Goal: Check status: Check status

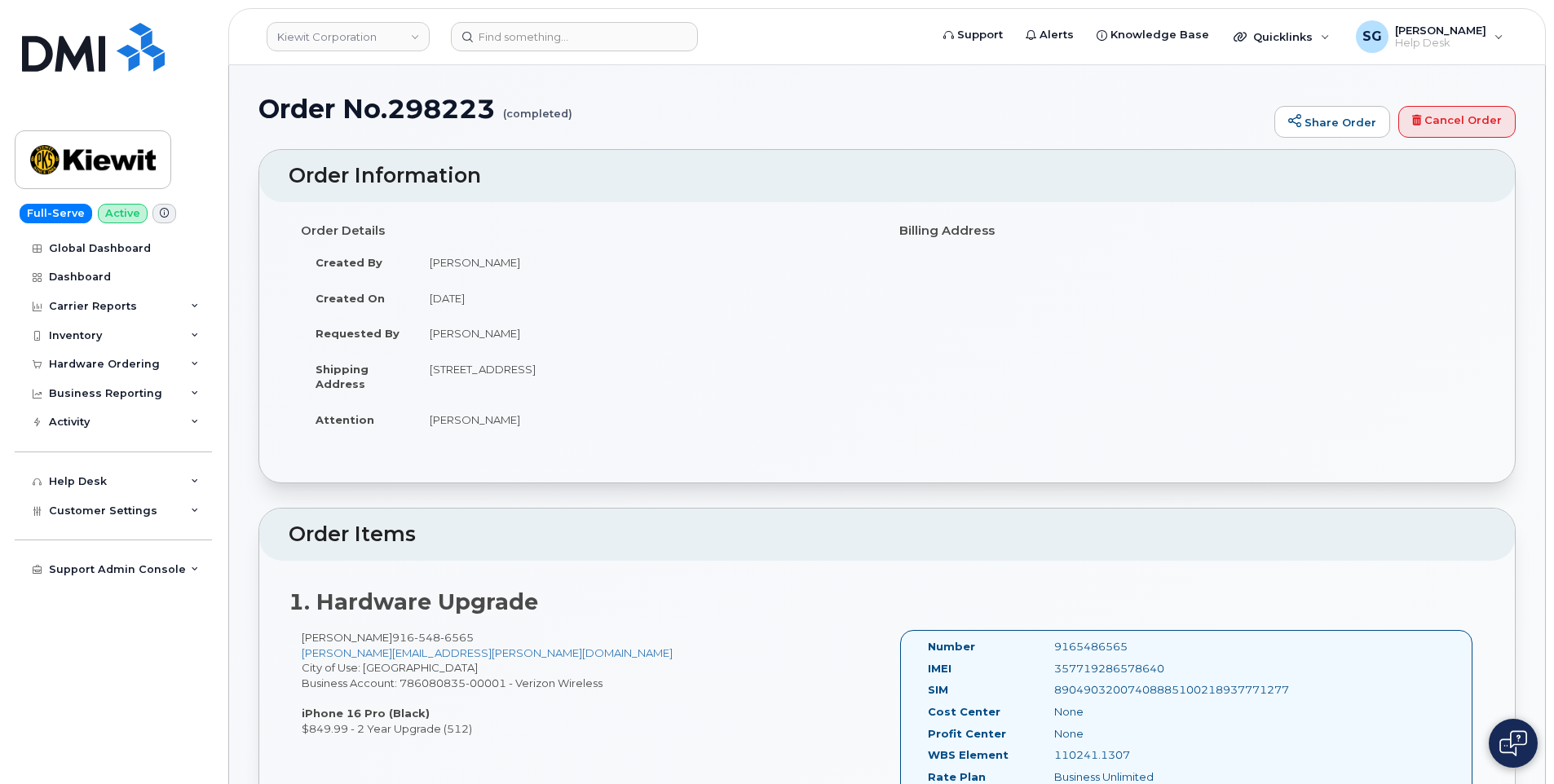
scroll to position [163, 0]
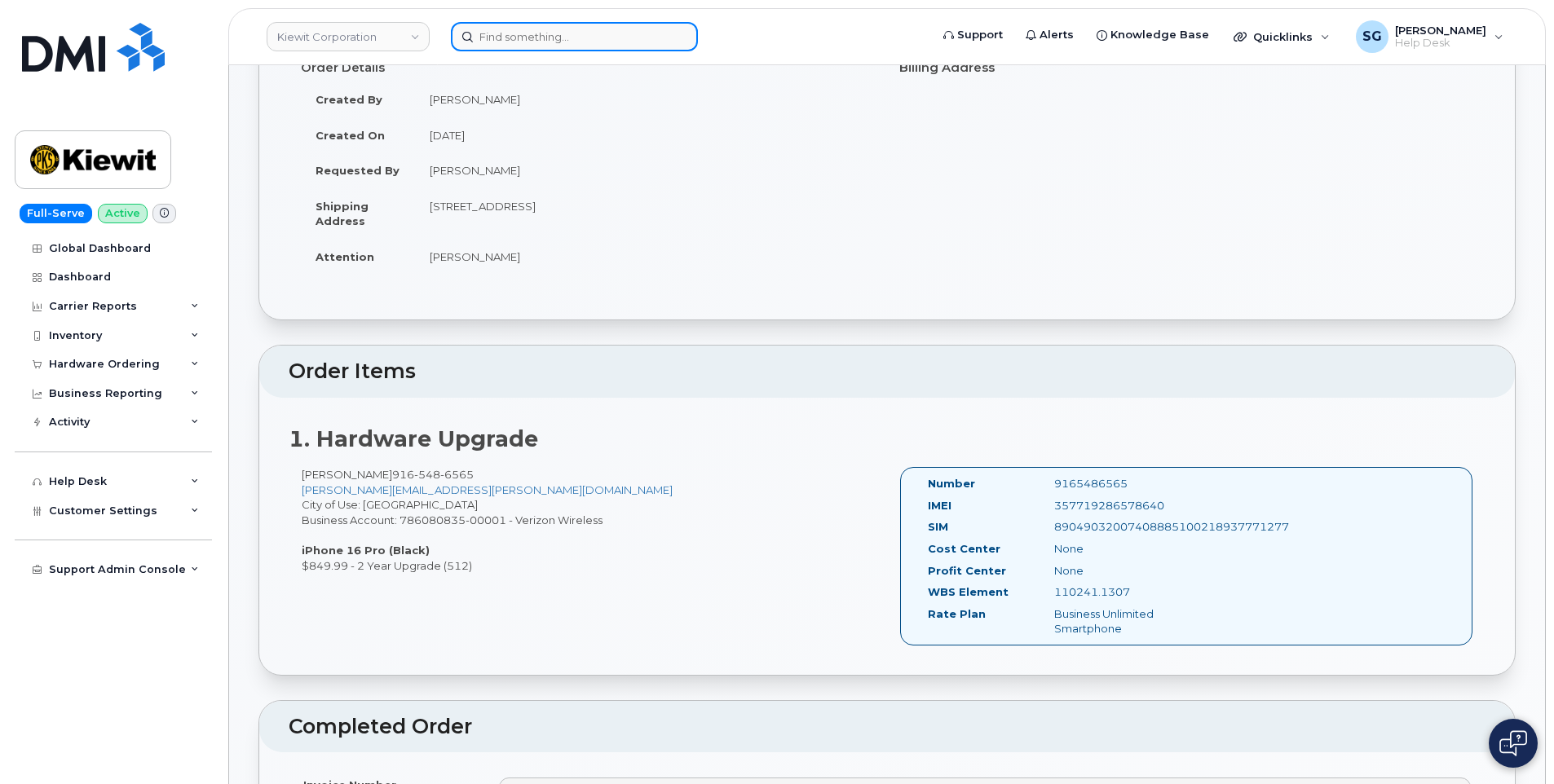
click at [552, 46] on input at bounding box center [574, 36] width 247 height 29
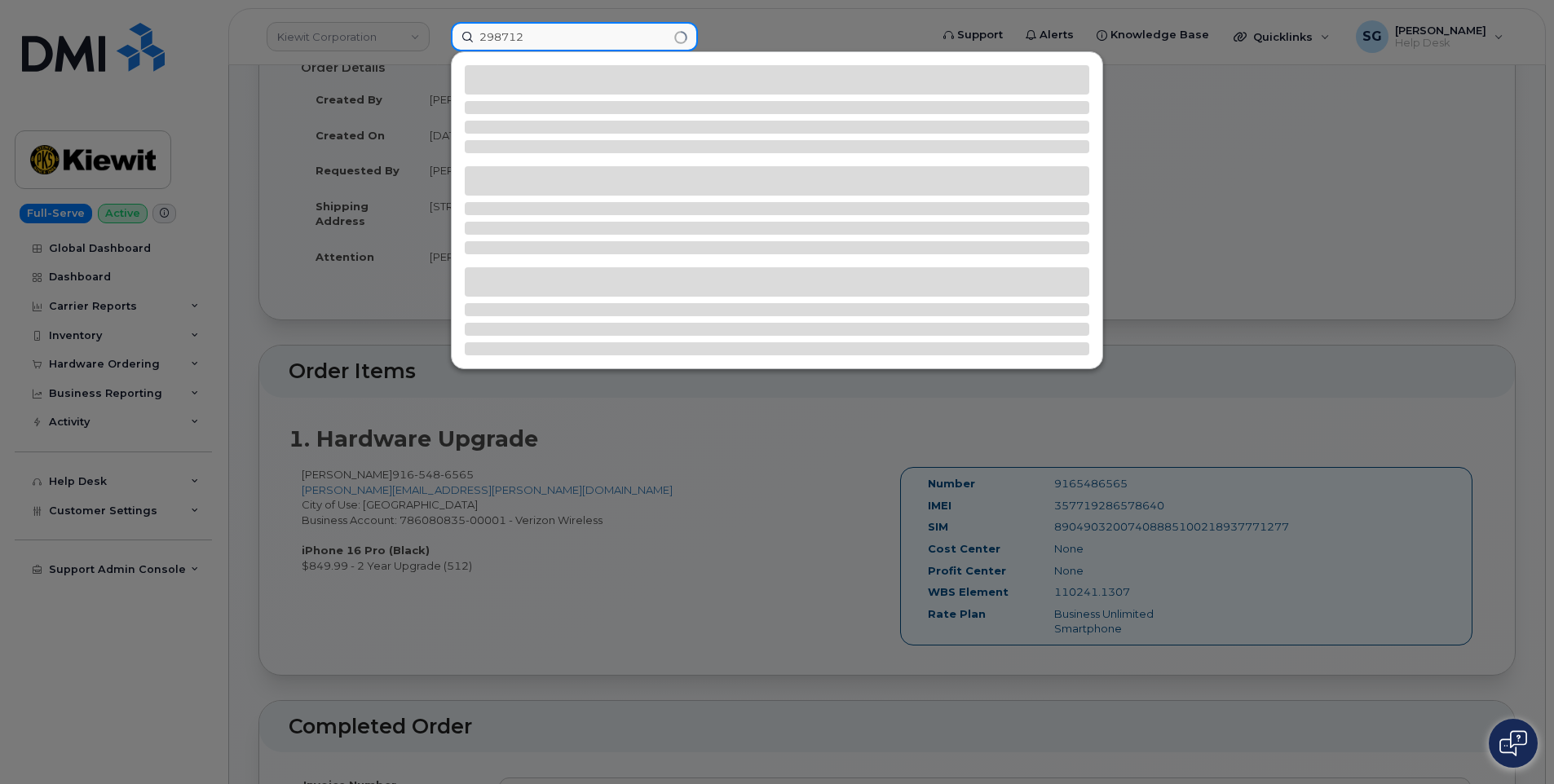
type input "298712"
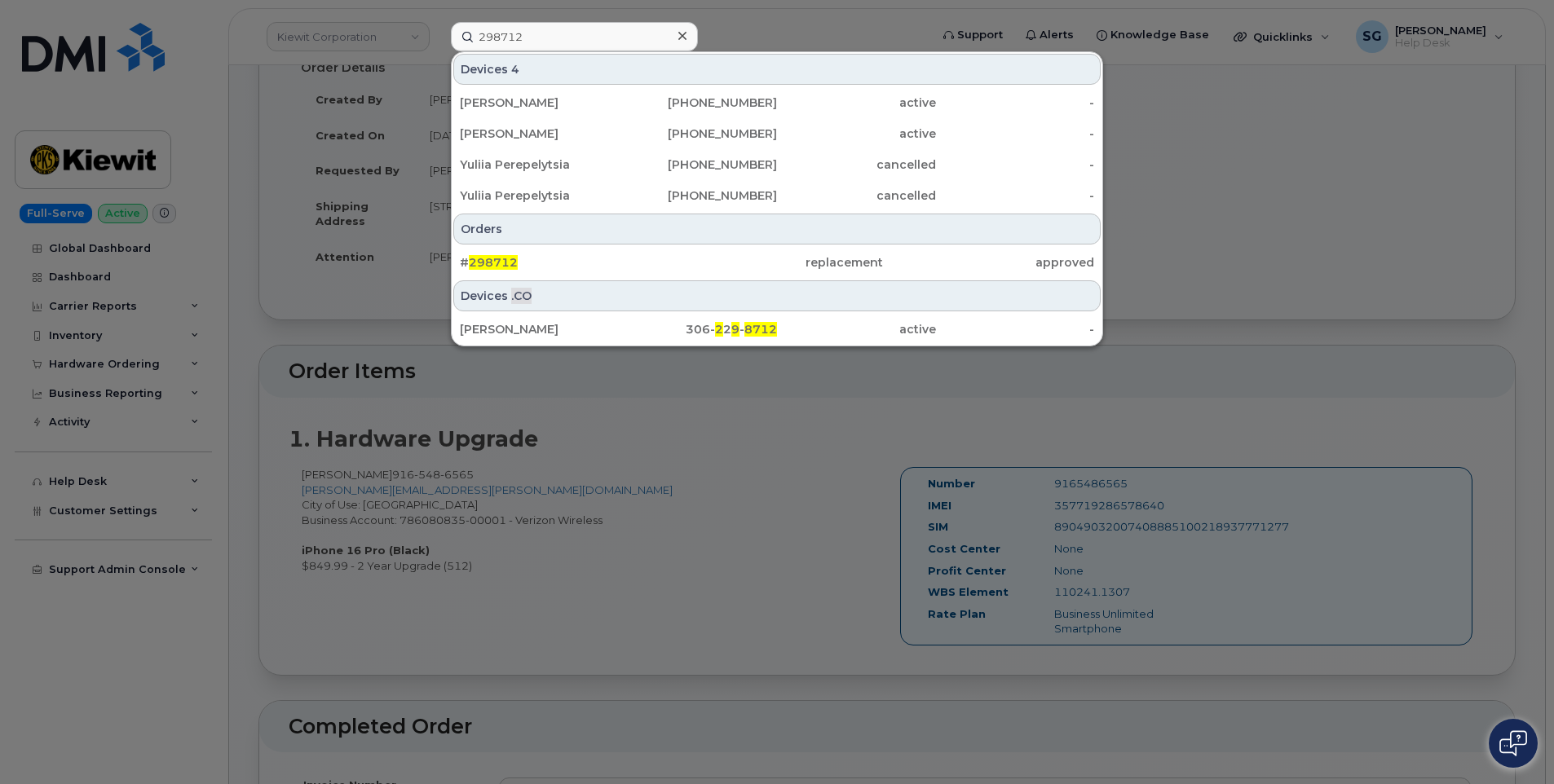
click at [496, 255] on div "# 298712" at bounding box center [565, 263] width 211 height 17
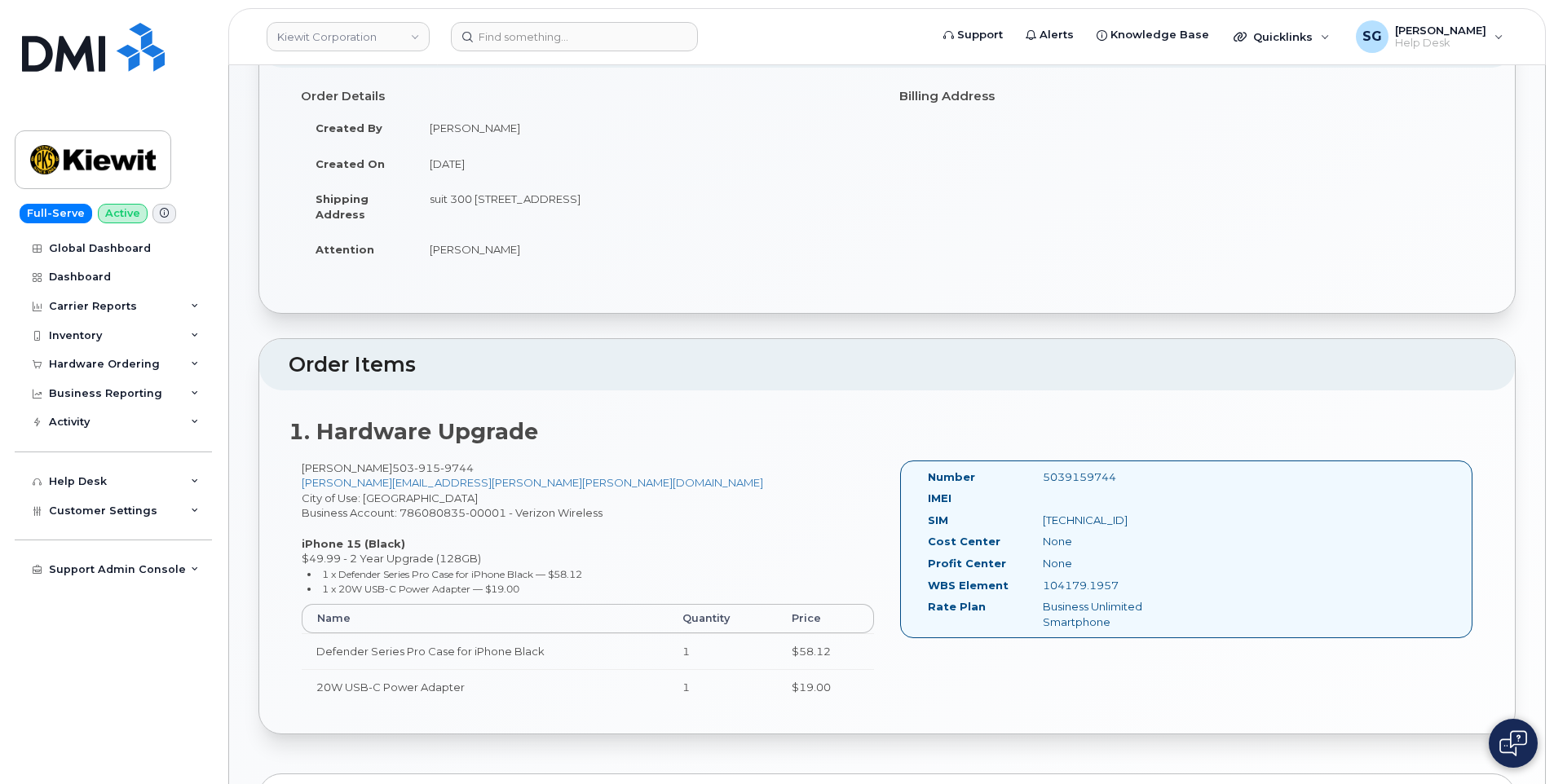
scroll to position [163, 0]
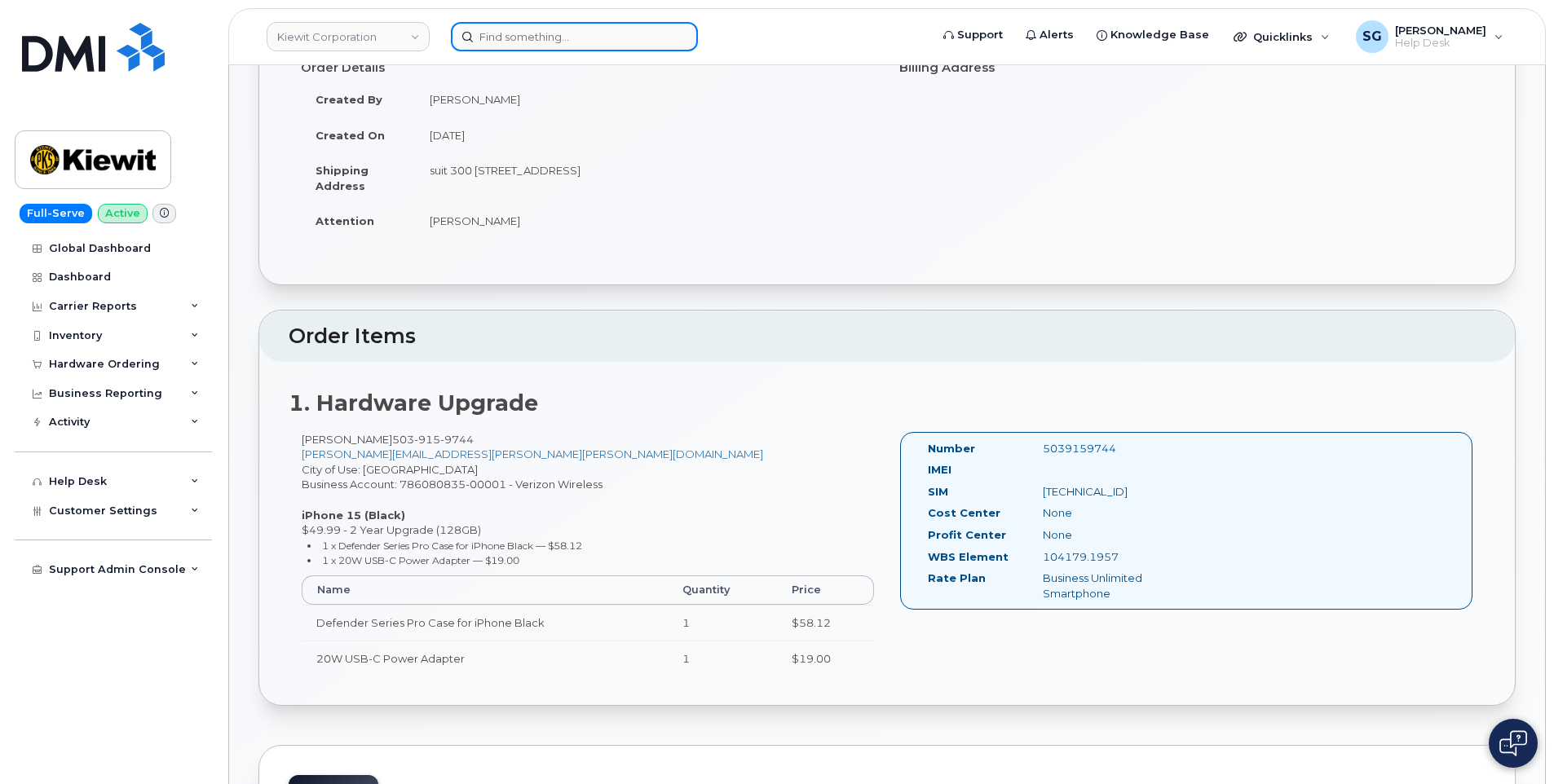
click at [513, 36] on input at bounding box center [574, 36] width 247 height 29
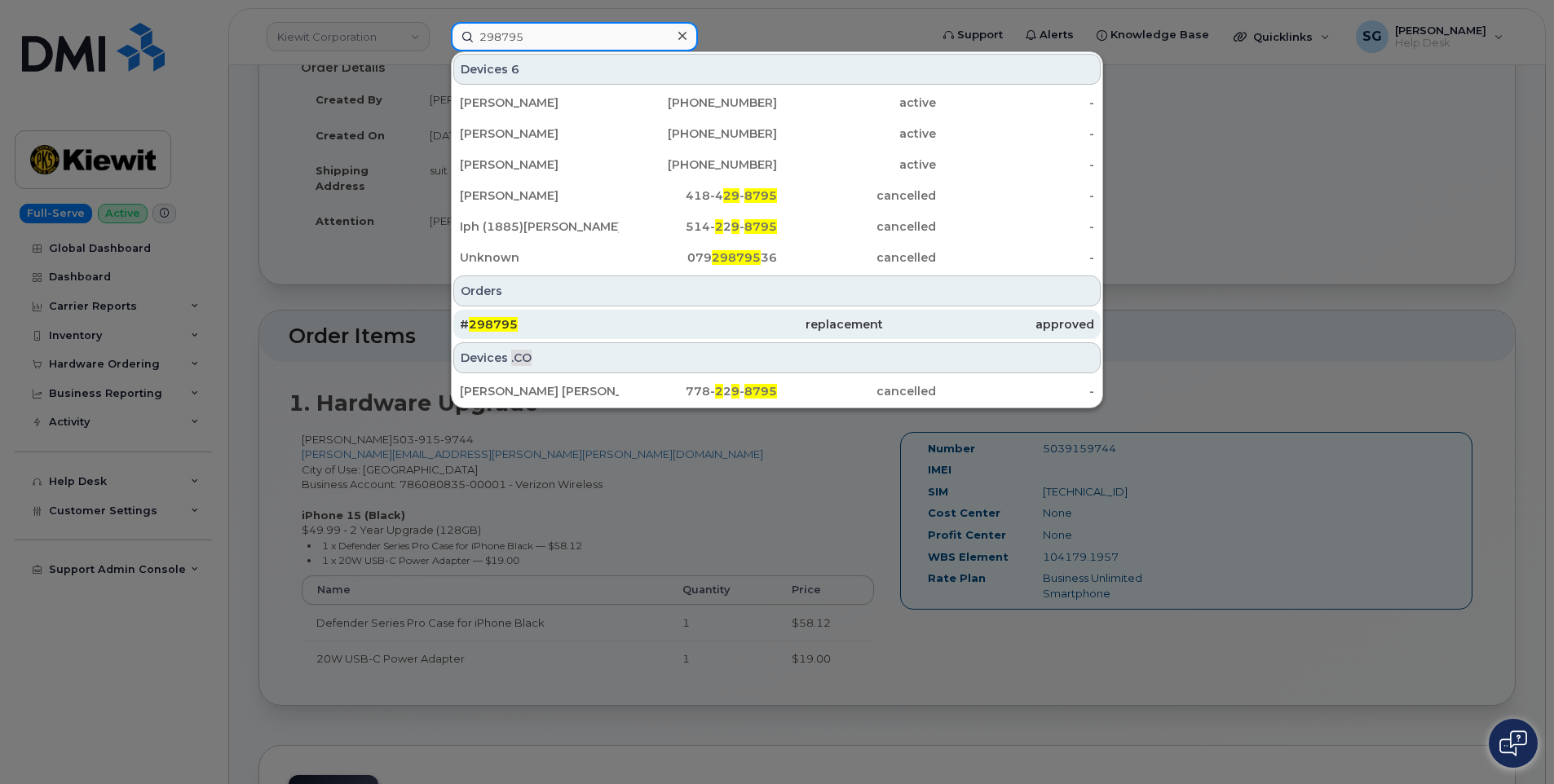
type input "298795"
click at [671, 336] on div "# 298795" at bounding box center [777, 324] width 211 height 29
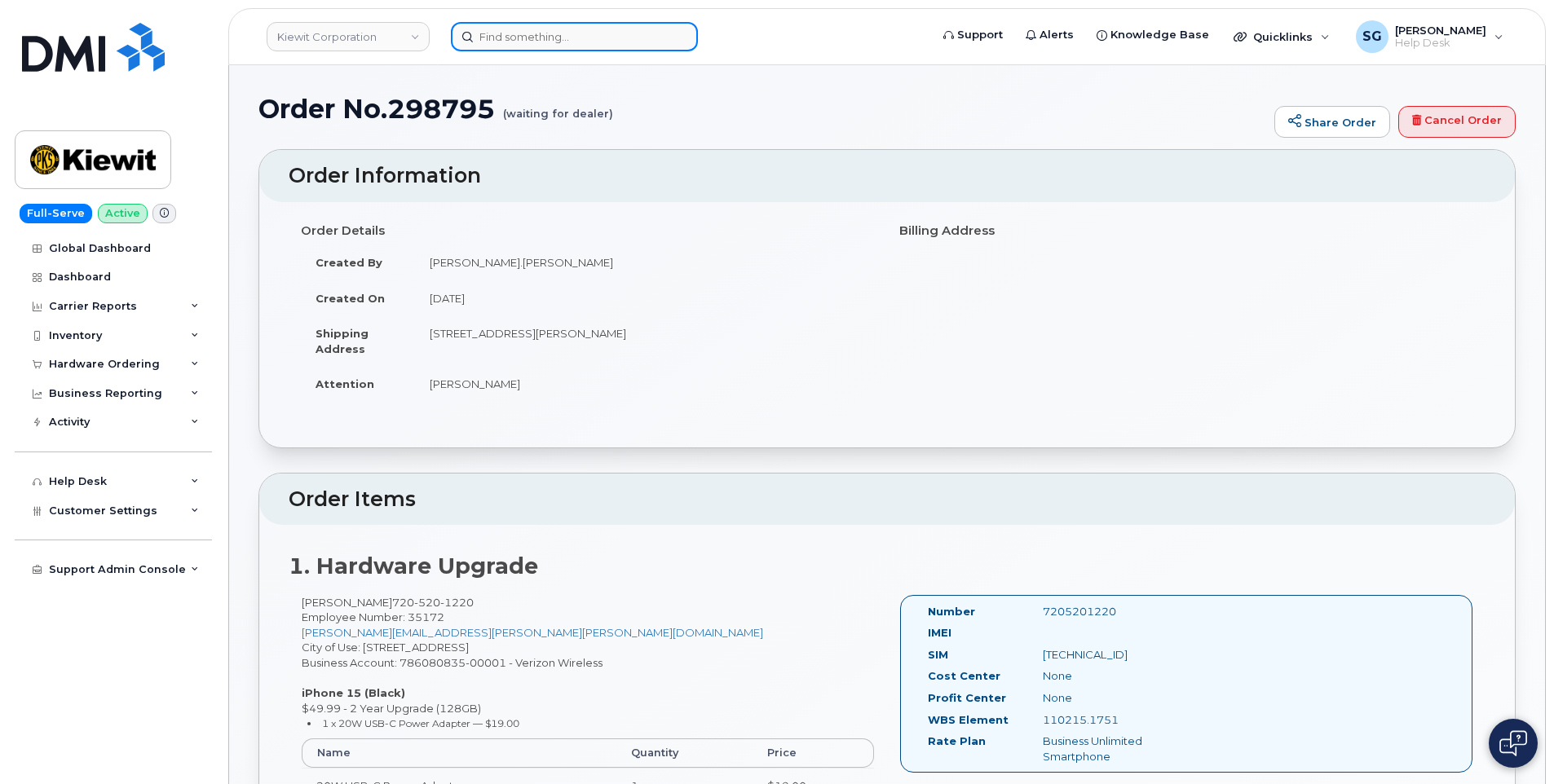
click at [639, 27] on input at bounding box center [574, 36] width 247 height 29
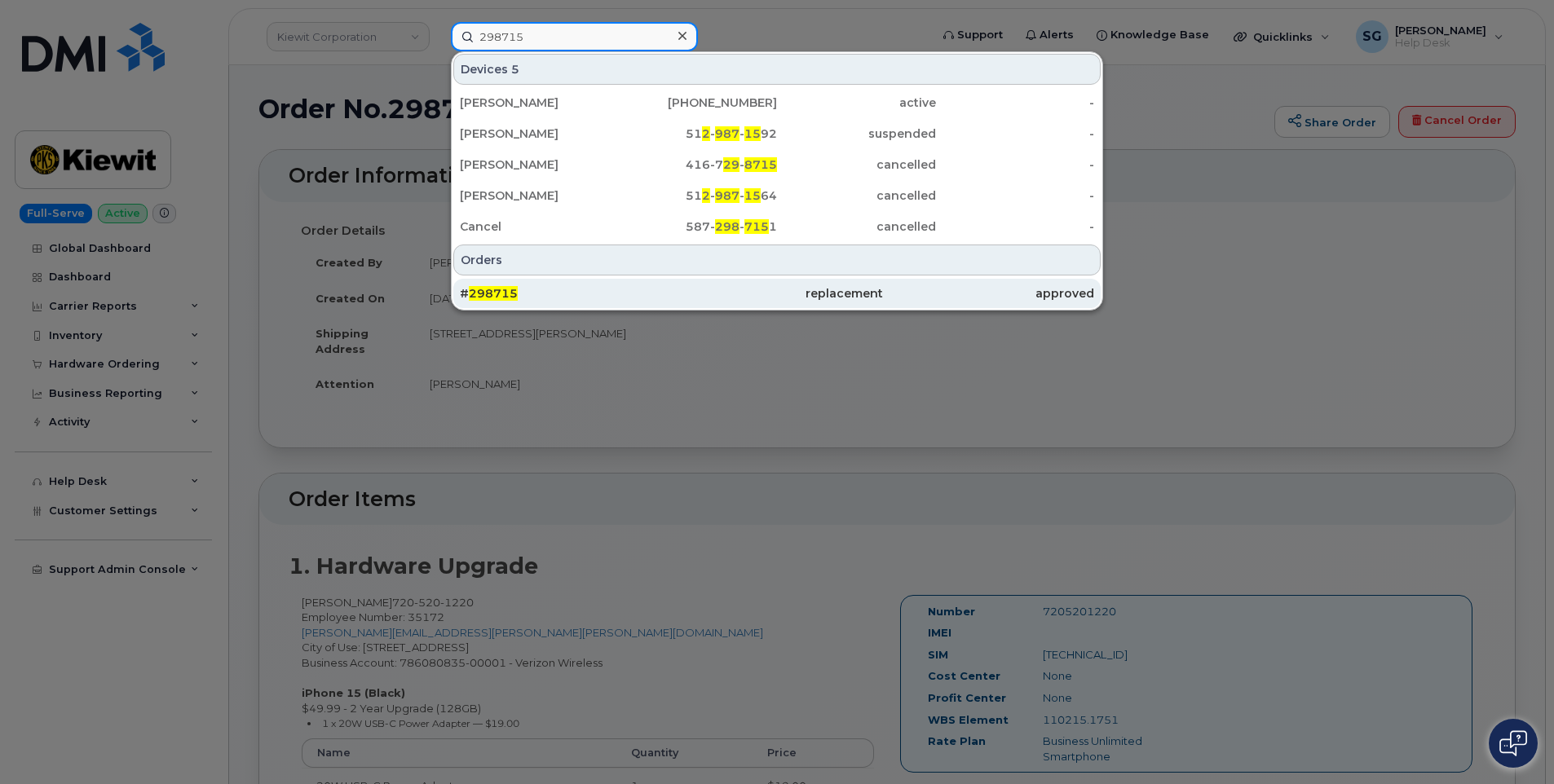
type input "298715"
click at [658, 292] on div "# 298715" at bounding box center [565, 293] width 211 height 17
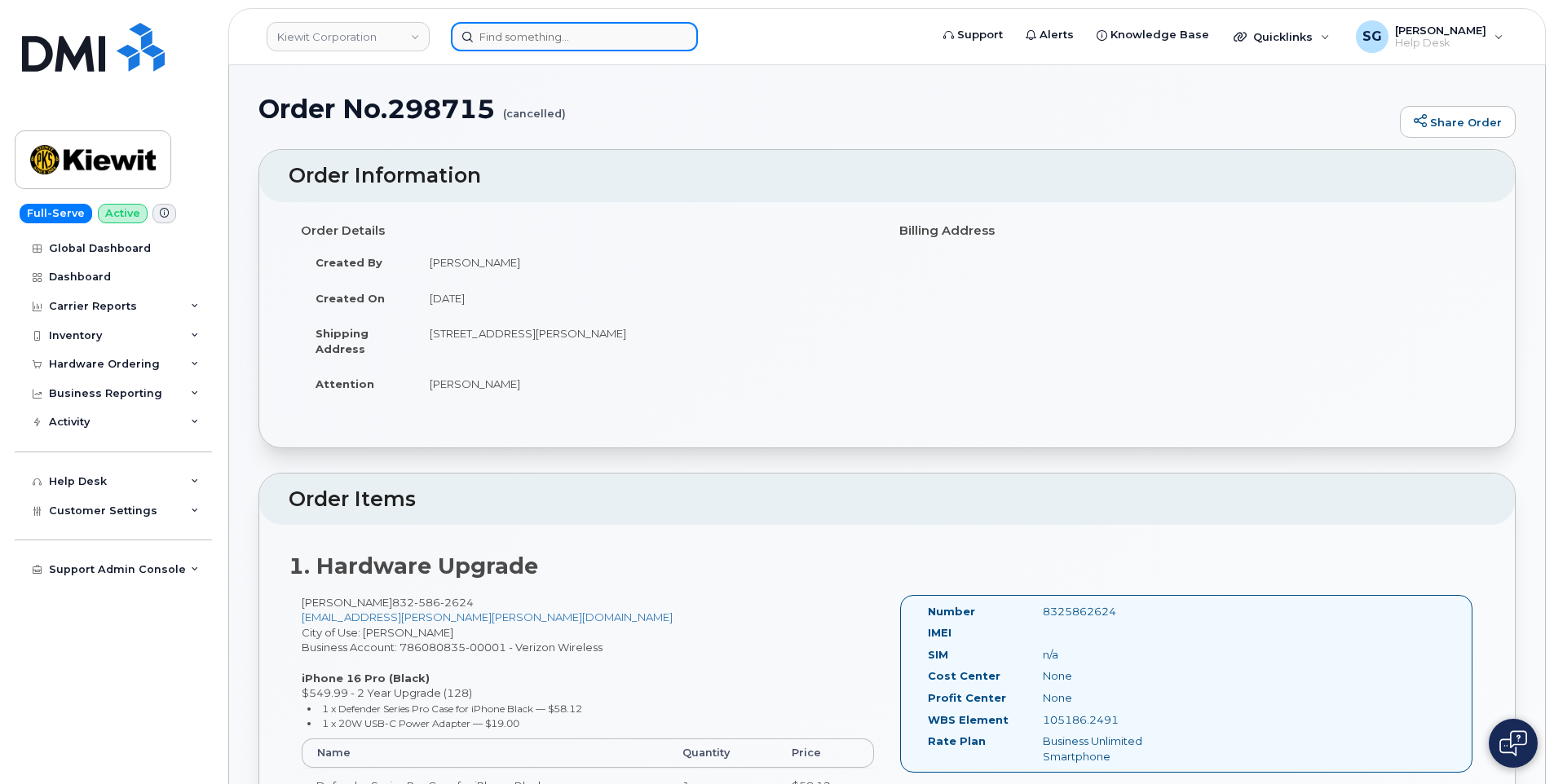
click at [545, 24] on input at bounding box center [574, 36] width 247 height 29
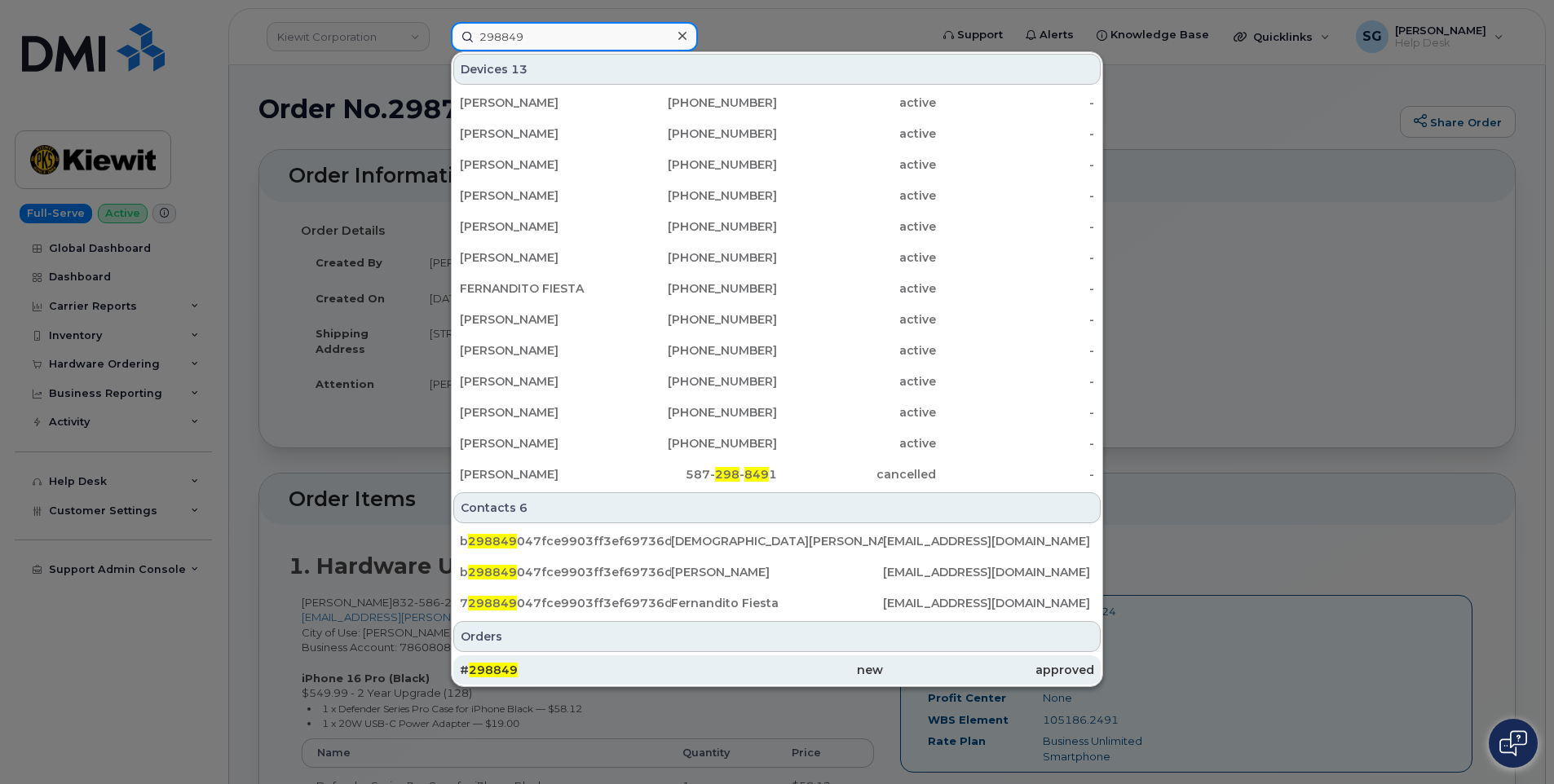
type input "298849"
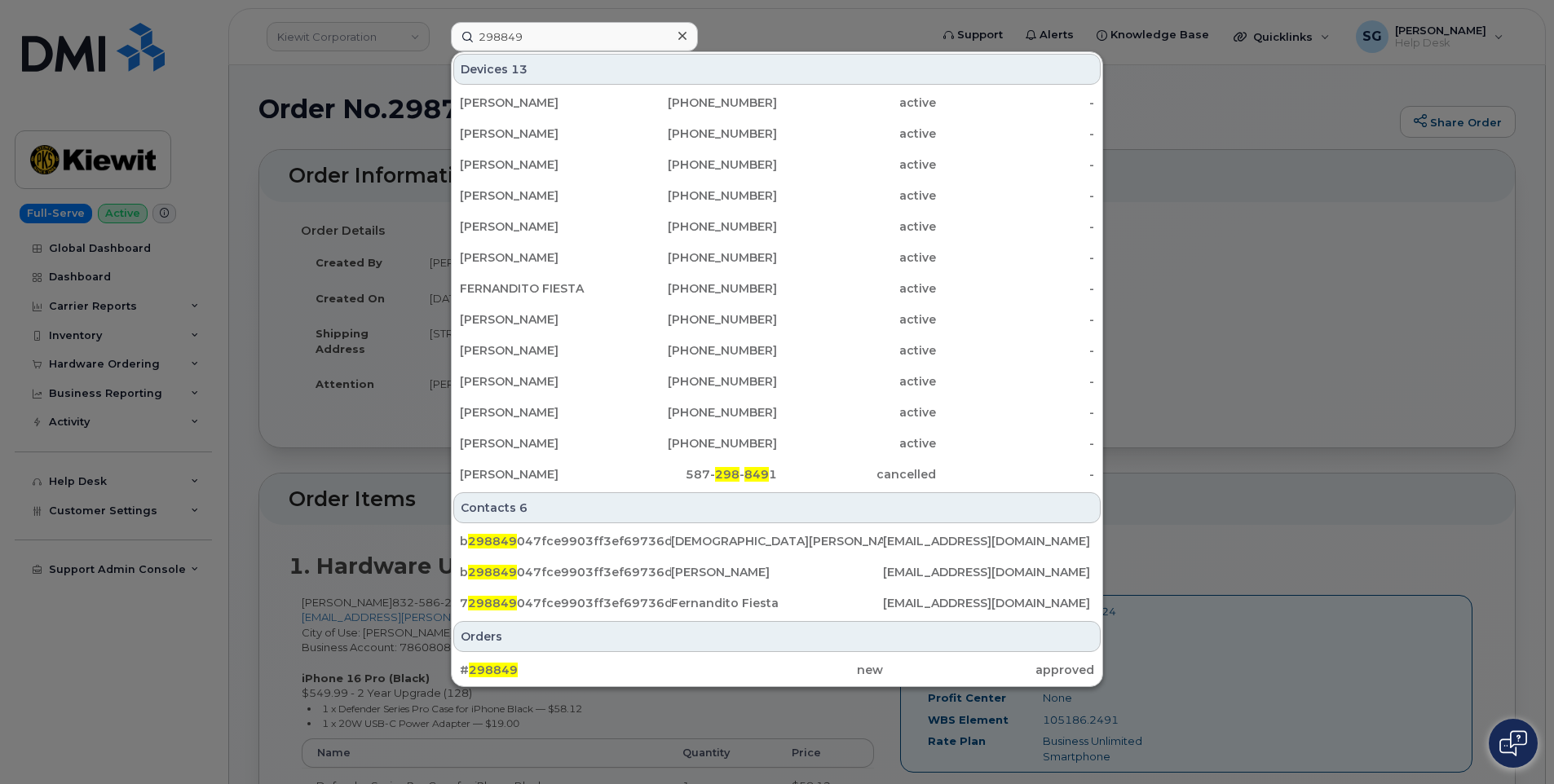
drag, startPoint x: 821, startPoint y: 666, endPoint x: 825, endPoint y: 655, distance: 11.7
click at [821, 666] on div "new" at bounding box center [777, 670] width 211 height 17
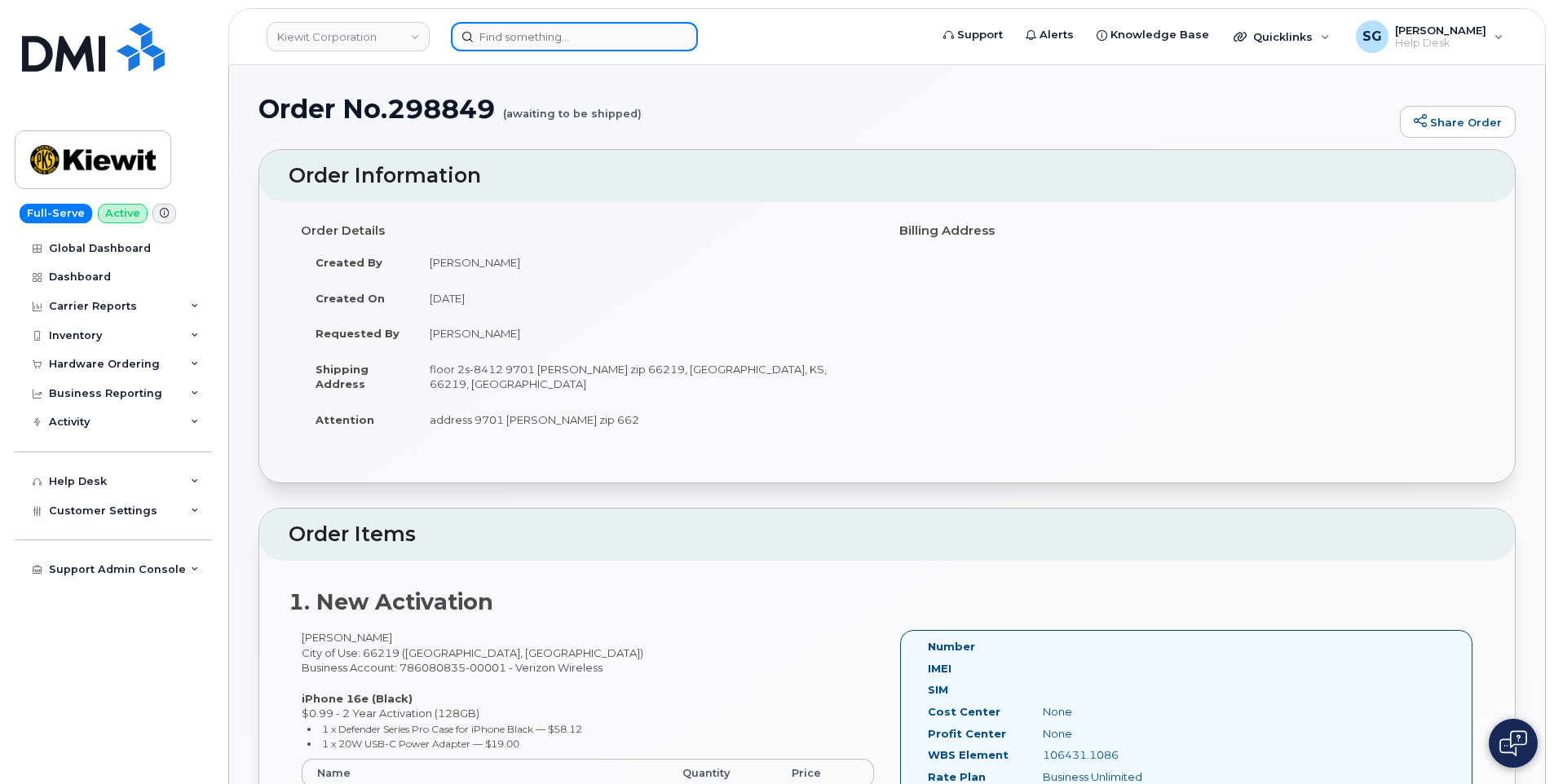
click at [549, 38] on input at bounding box center [574, 36] width 247 height 29
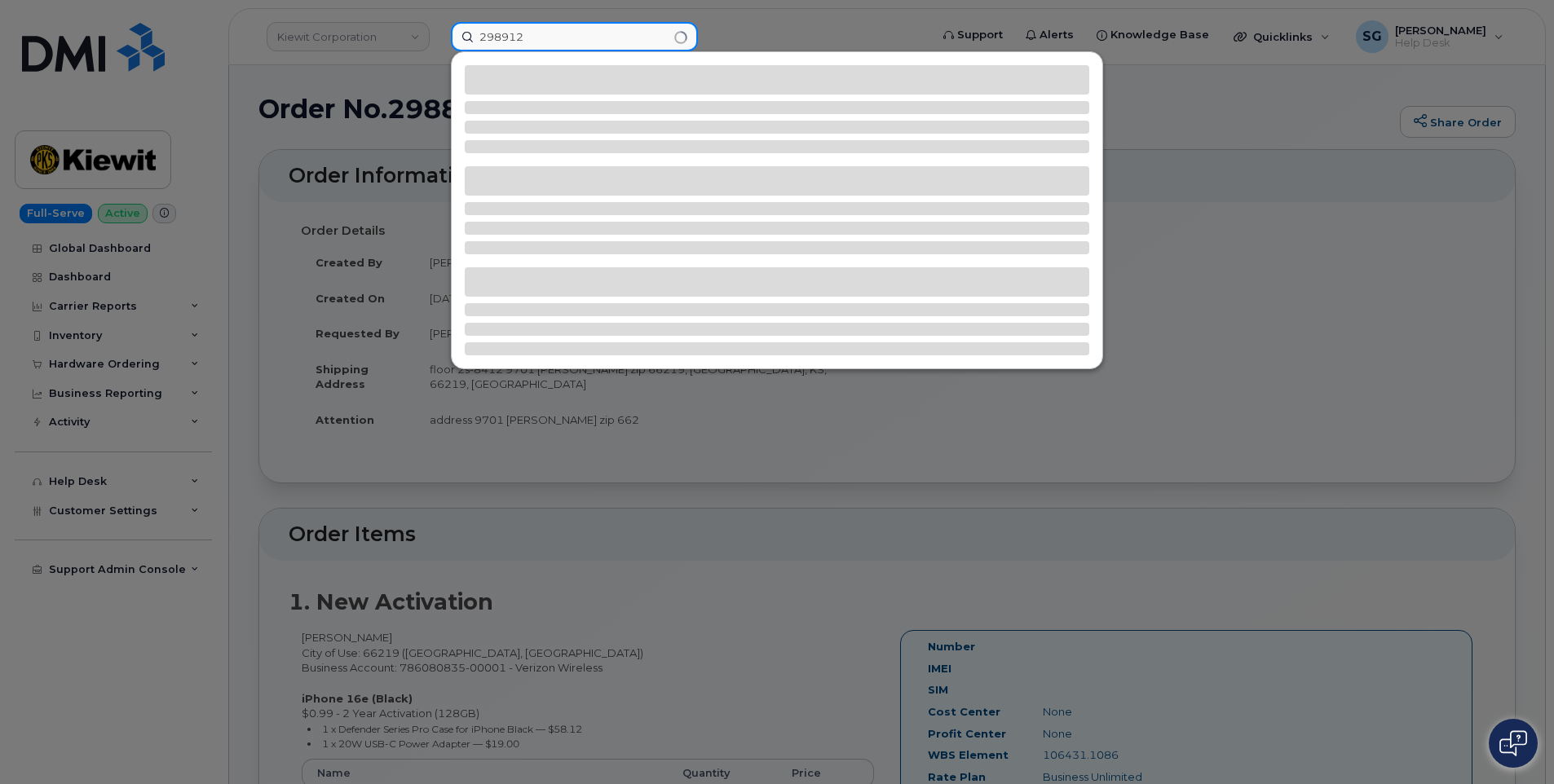
type input "298912"
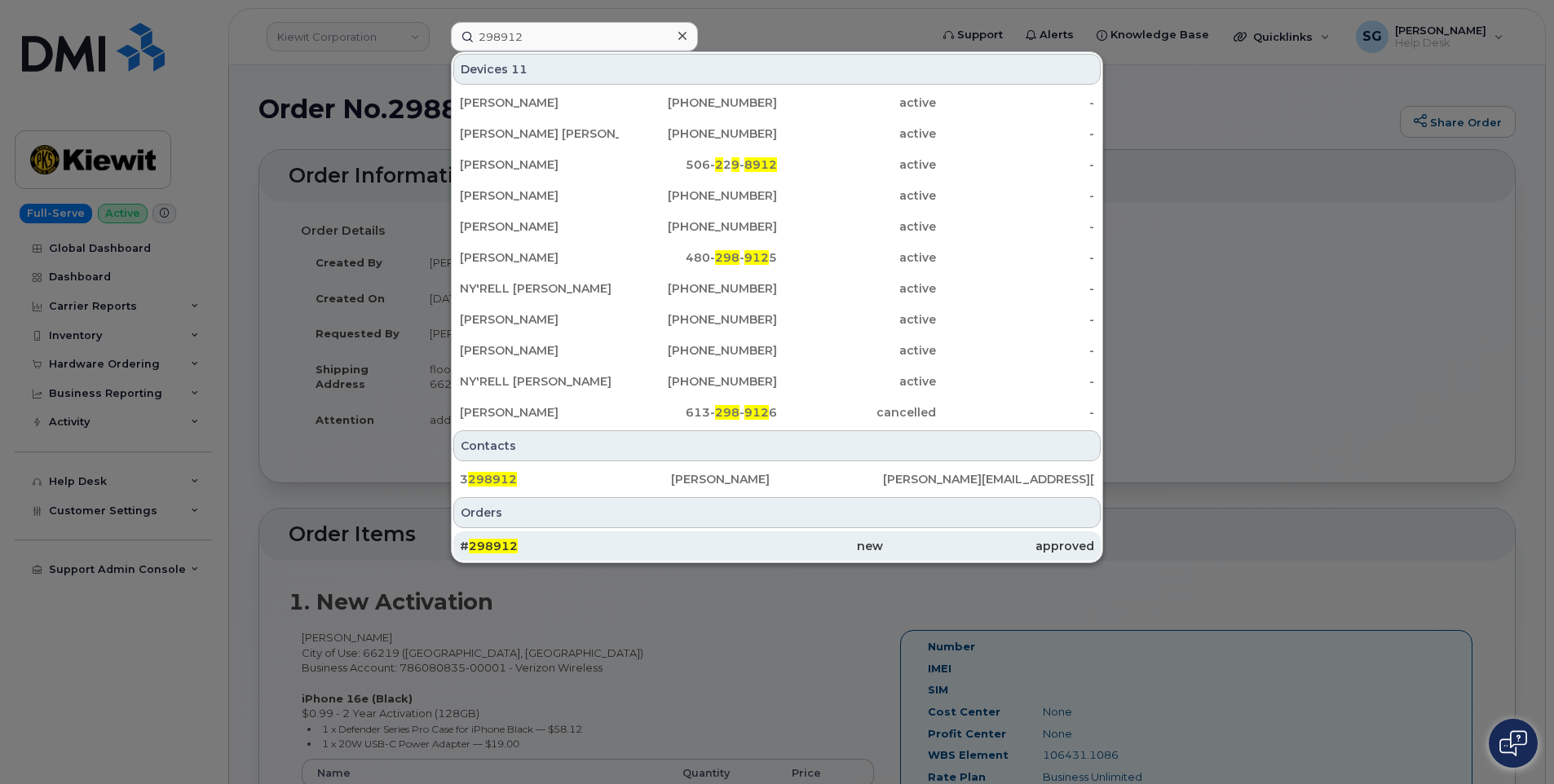
click at [859, 549] on div "new" at bounding box center [777, 546] width 211 height 17
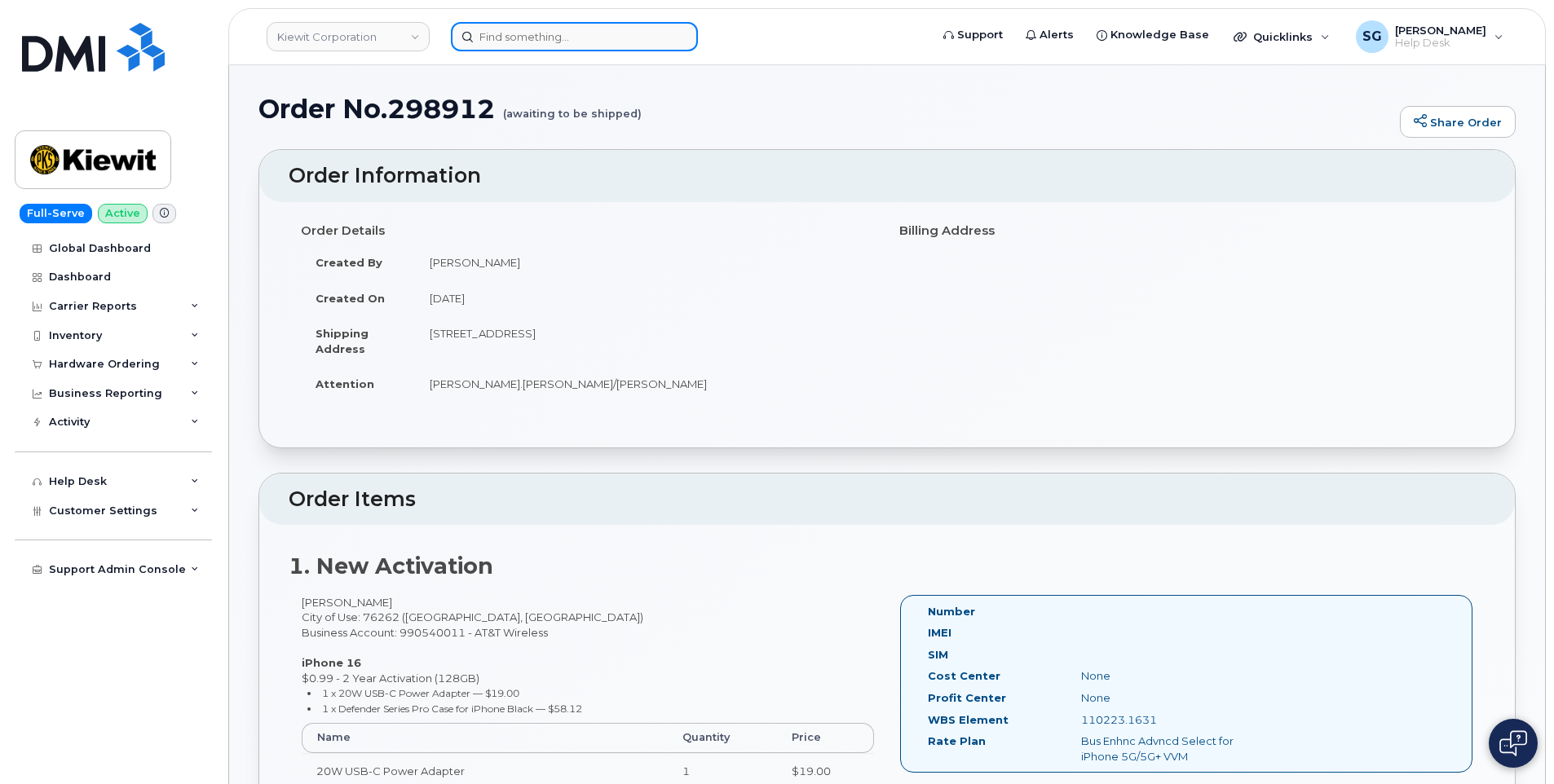
click at [513, 46] on input at bounding box center [574, 36] width 247 height 29
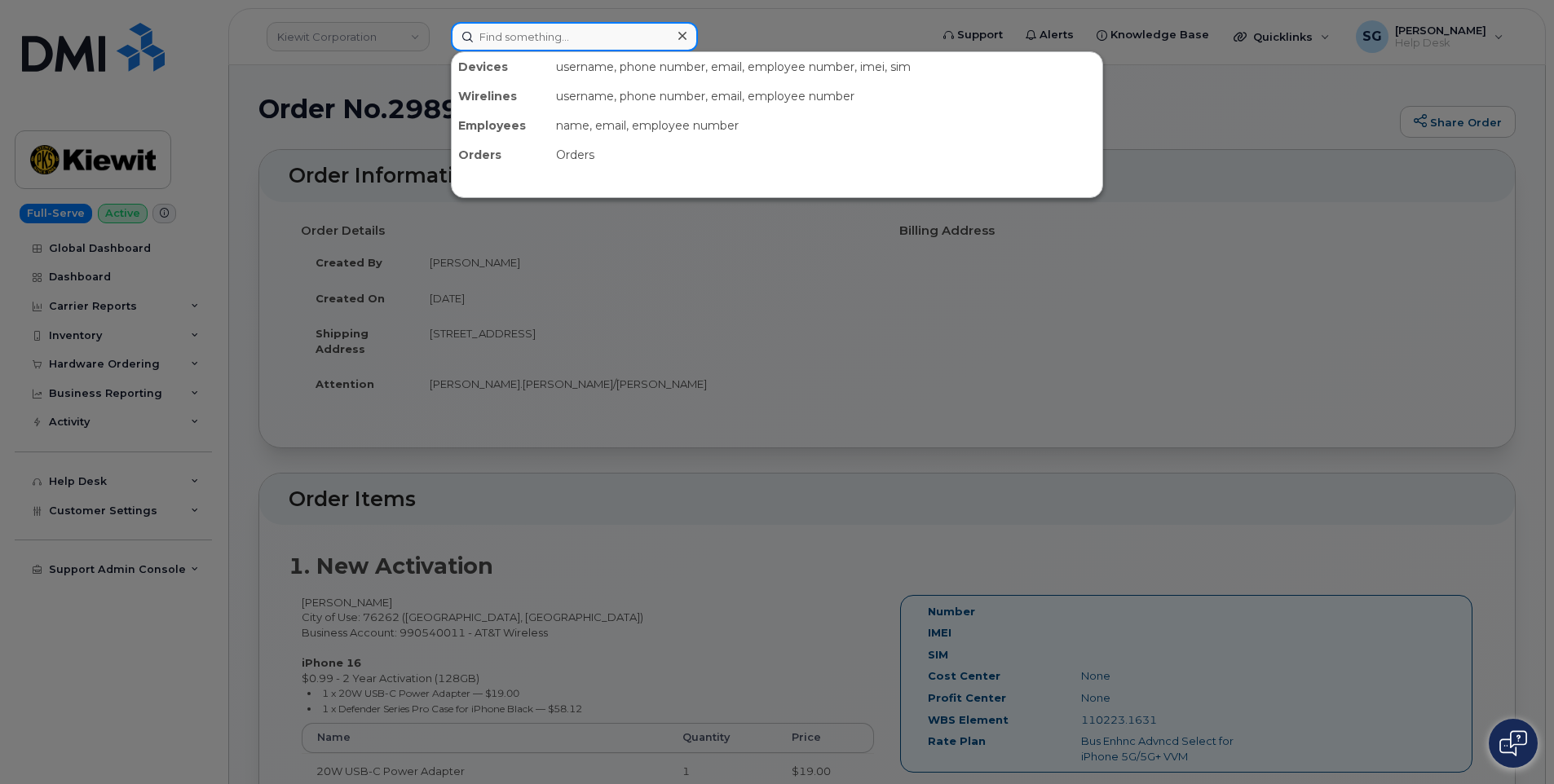
click at [583, 31] on input at bounding box center [574, 36] width 247 height 29
click at [563, 29] on input at bounding box center [574, 36] width 247 height 29
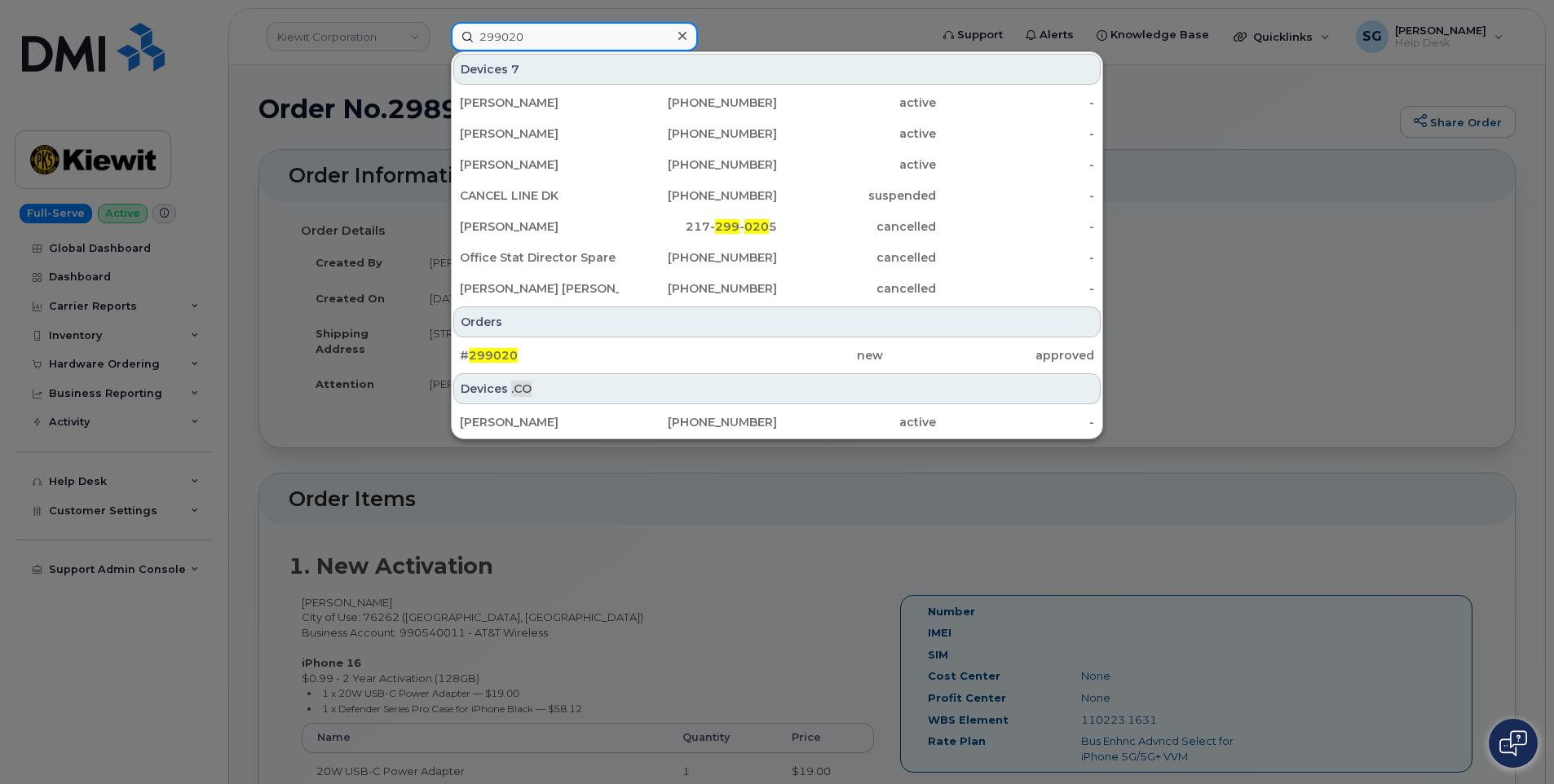
type input "299020"
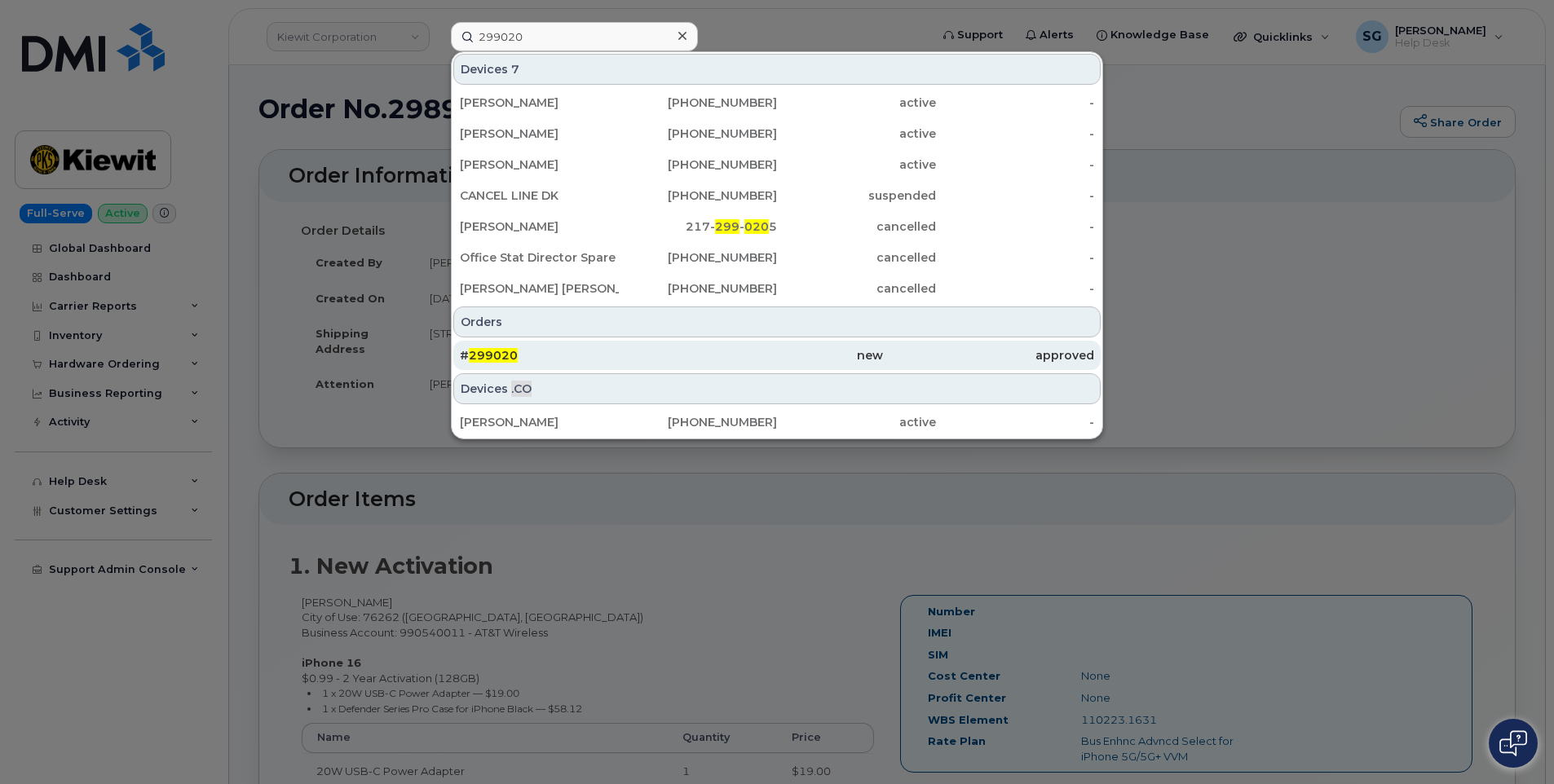
click at [883, 364] on div "new" at bounding box center [988, 355] width 211 height 29
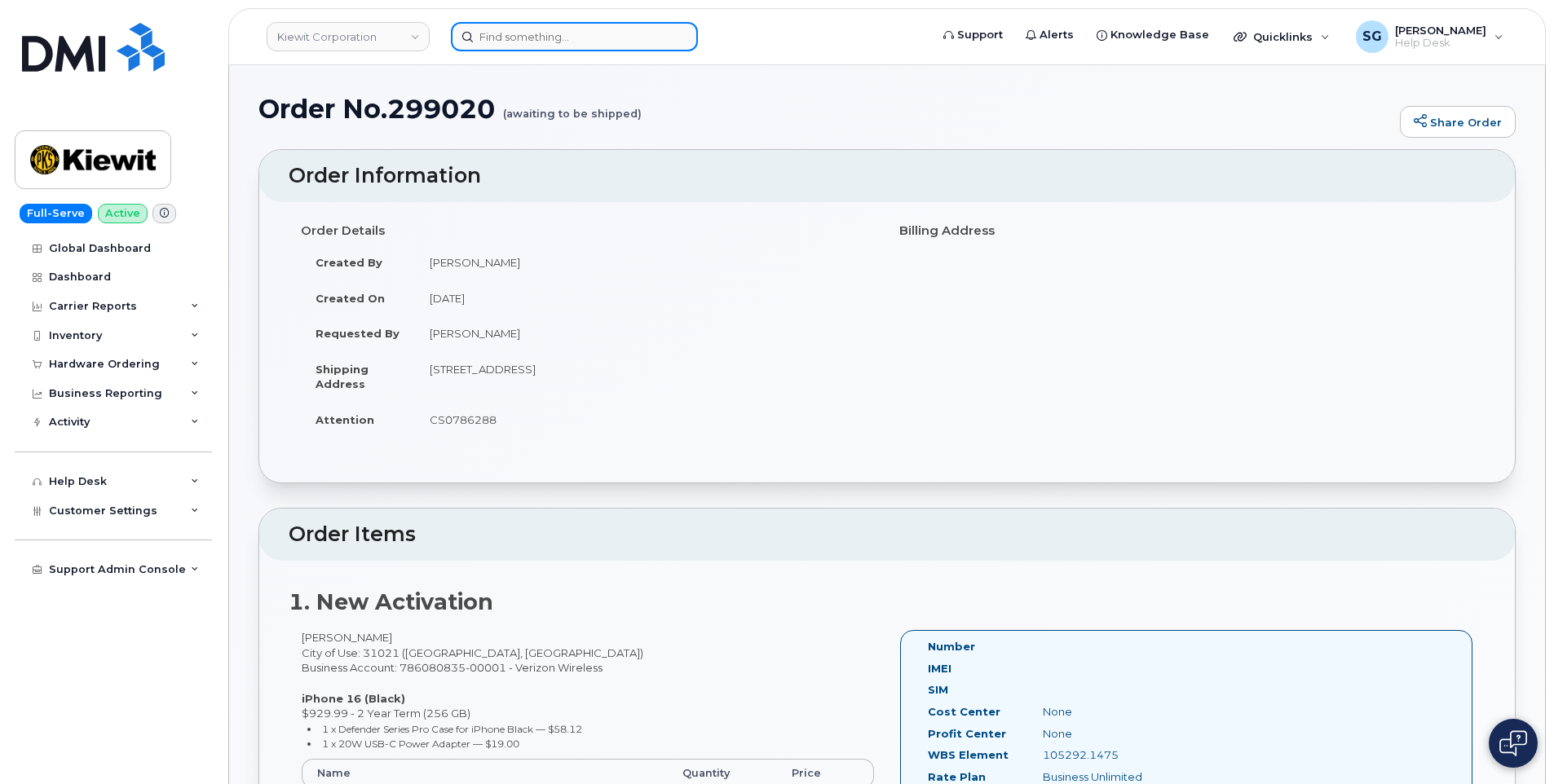
click at [614, 31] on input at bounding box center [574, 36] width 247 height 29
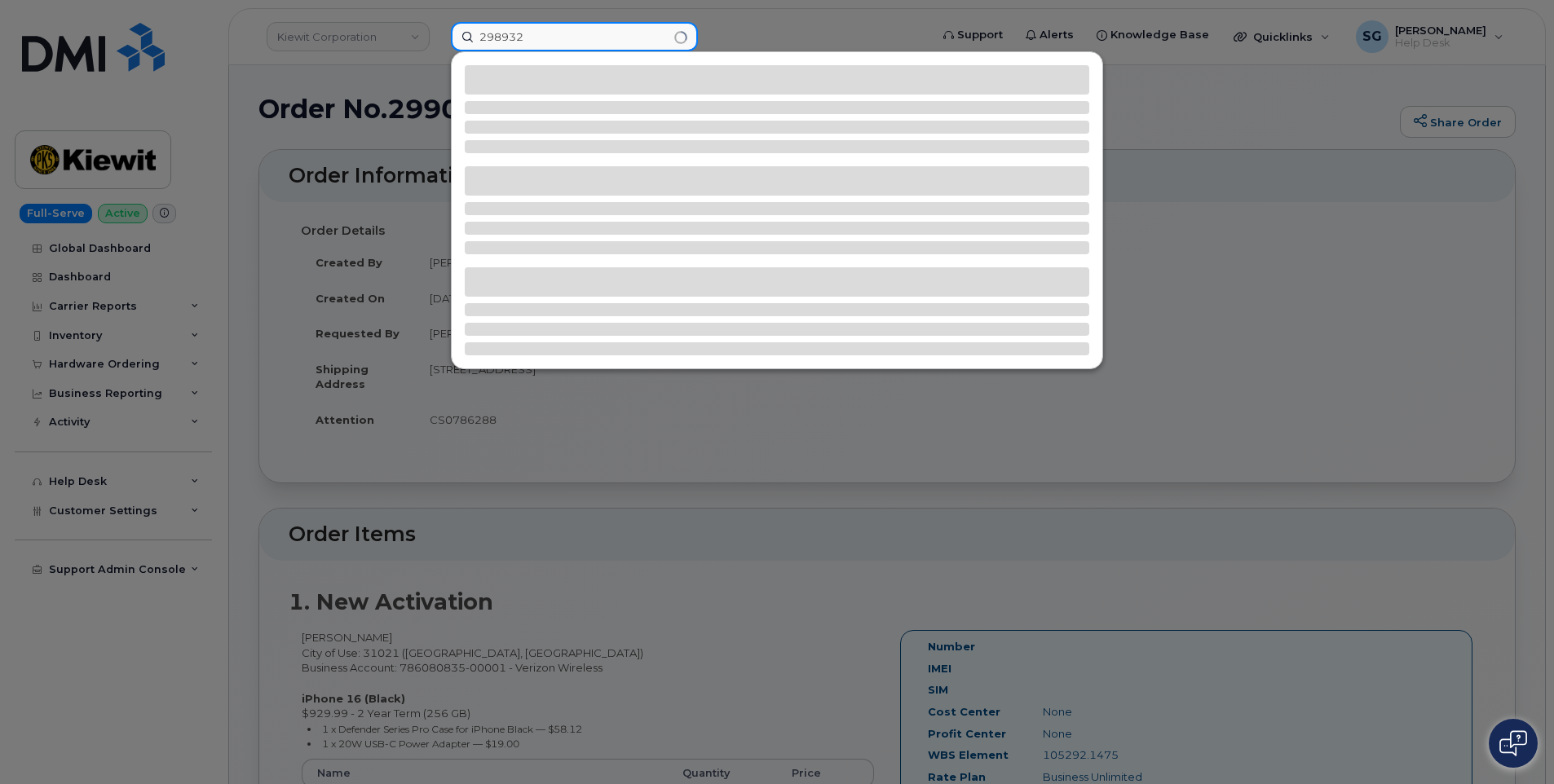
type input "298932"
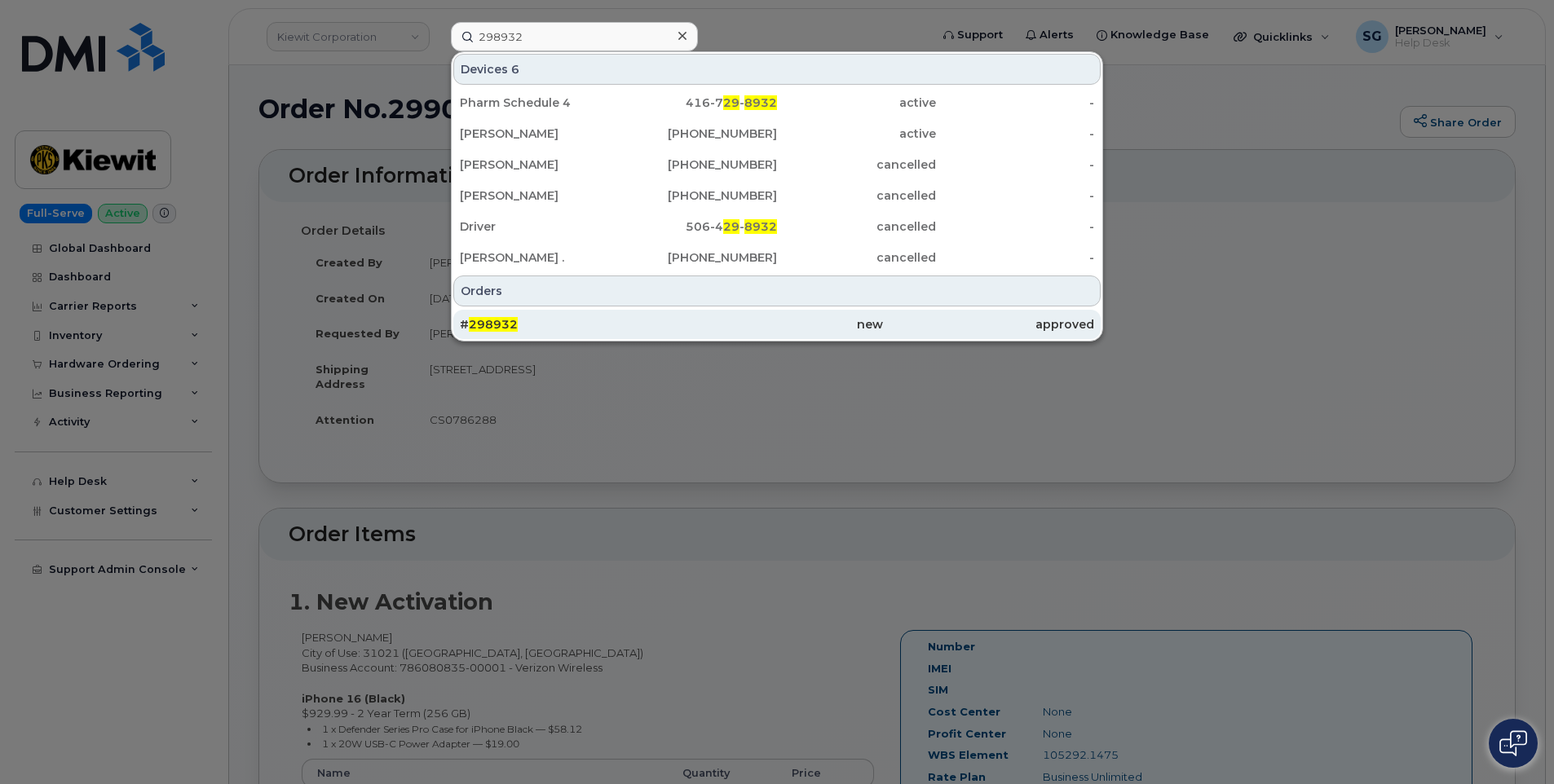
click at [650, 323] on div "# 298932" at bounding box center [565, 325] width 211 height 17
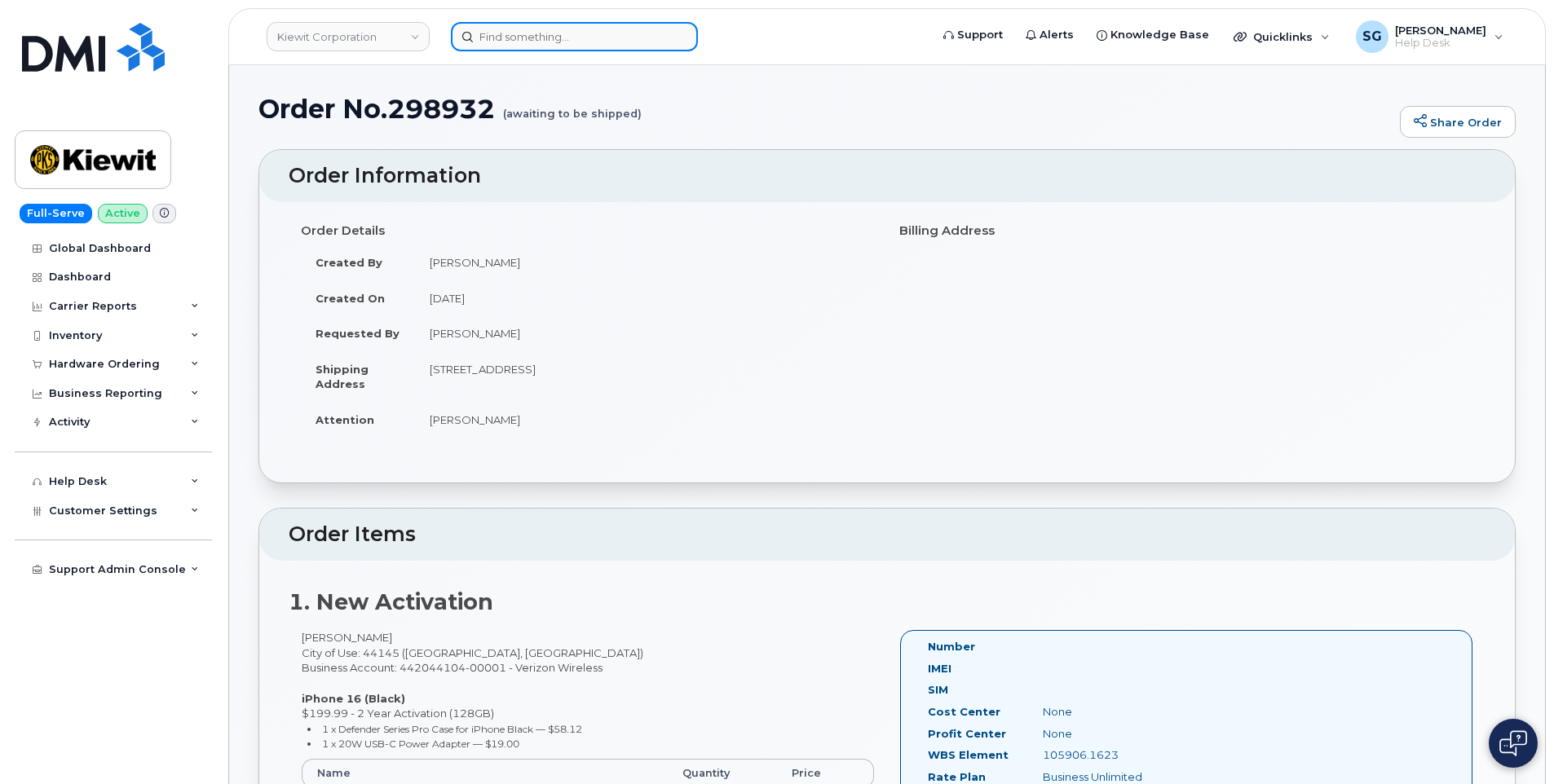
drag, startPoint x: 565, startPoint y: 28, endPoint x: 559, endPoint y: 36, distance: 10.0
click at [561, 34] on input at bounding box center [574, 36] width 247 height 29
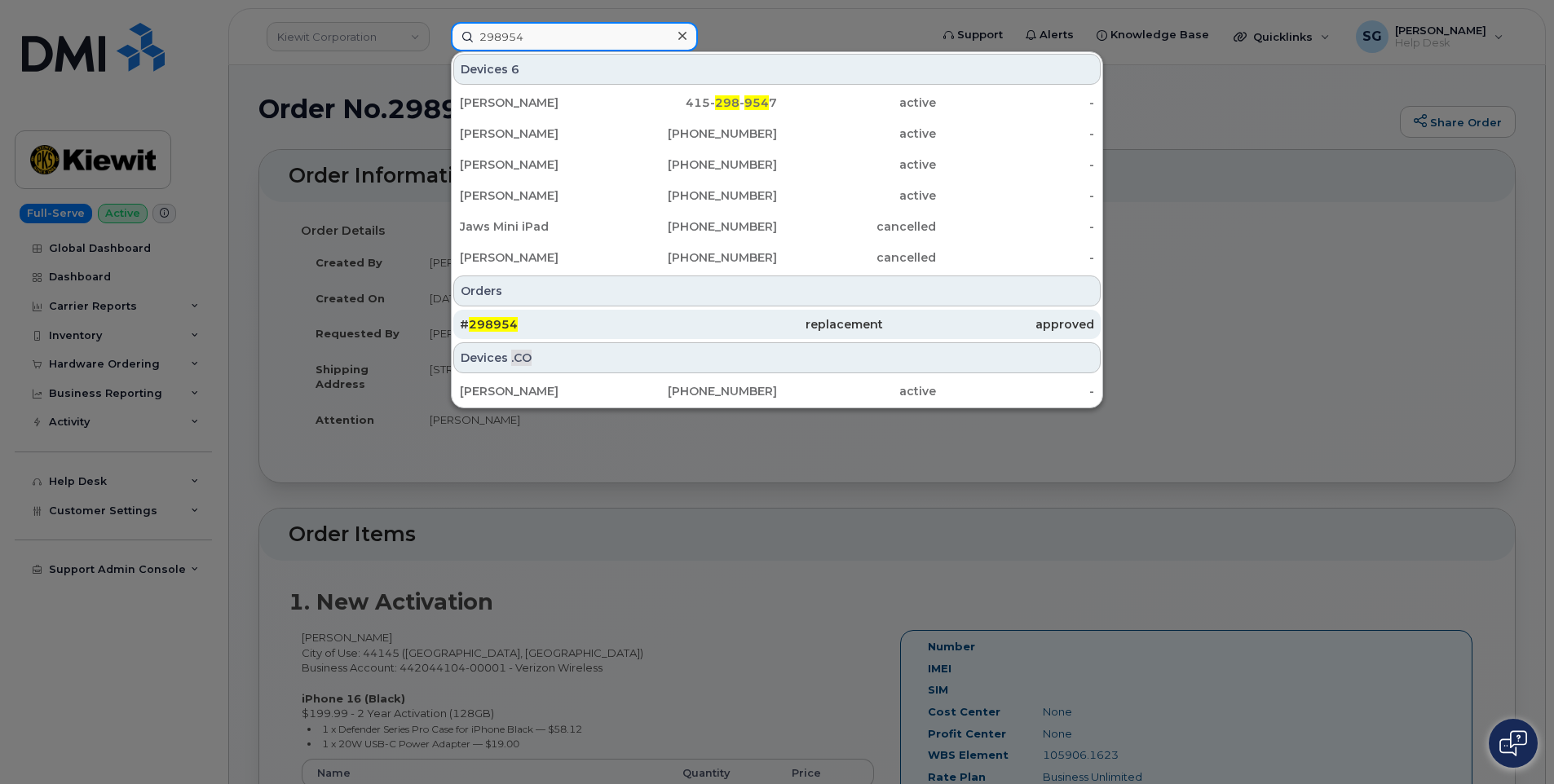
type input "298954"
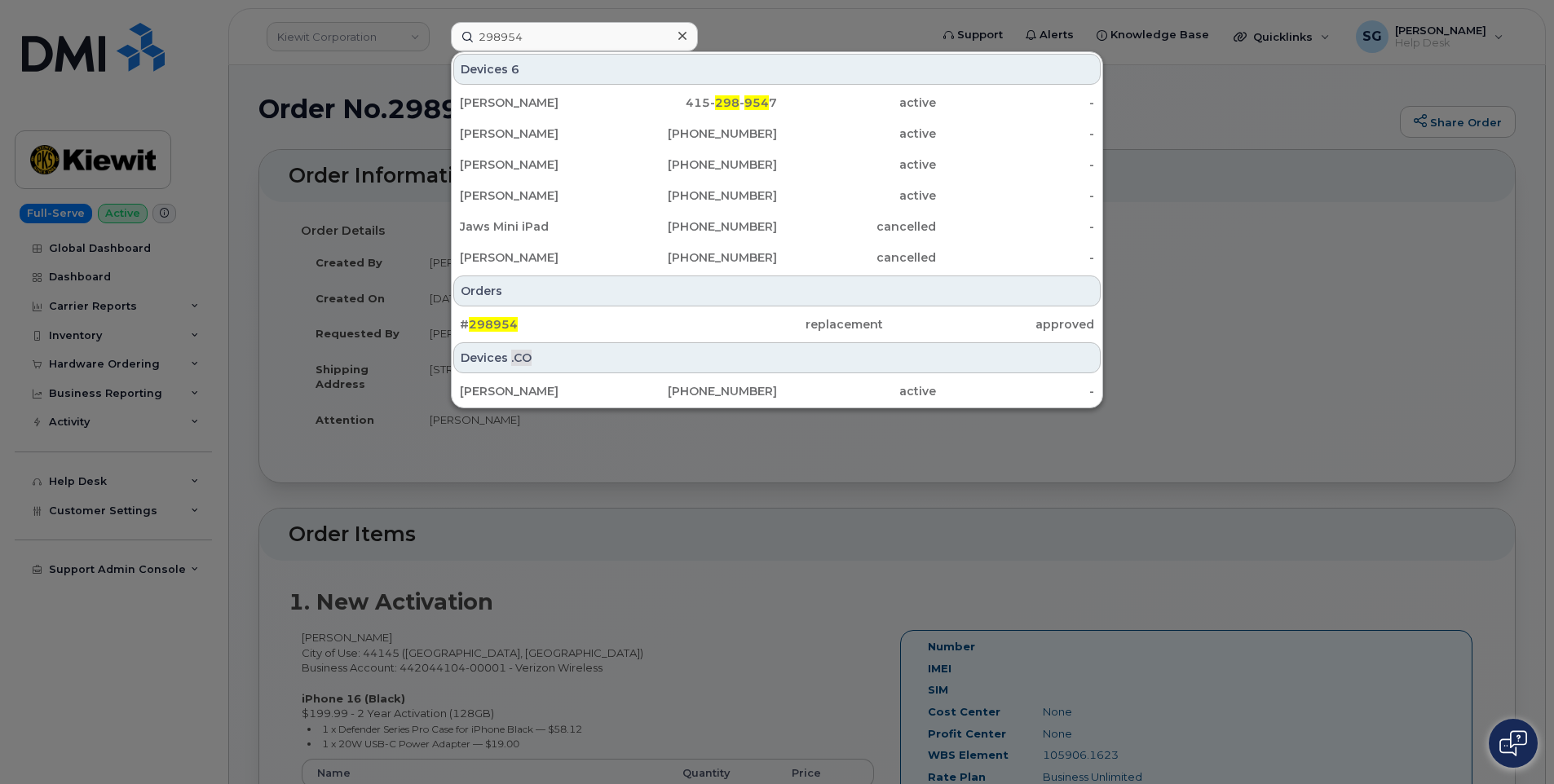
drag, startPoint x: 721, startPoint y: 327, endPoint x: 564, endPoint y: 354, distance: 159.3
click at [721, 327] on div "replacement" at bounding box center [777, 325] width 211 height 17
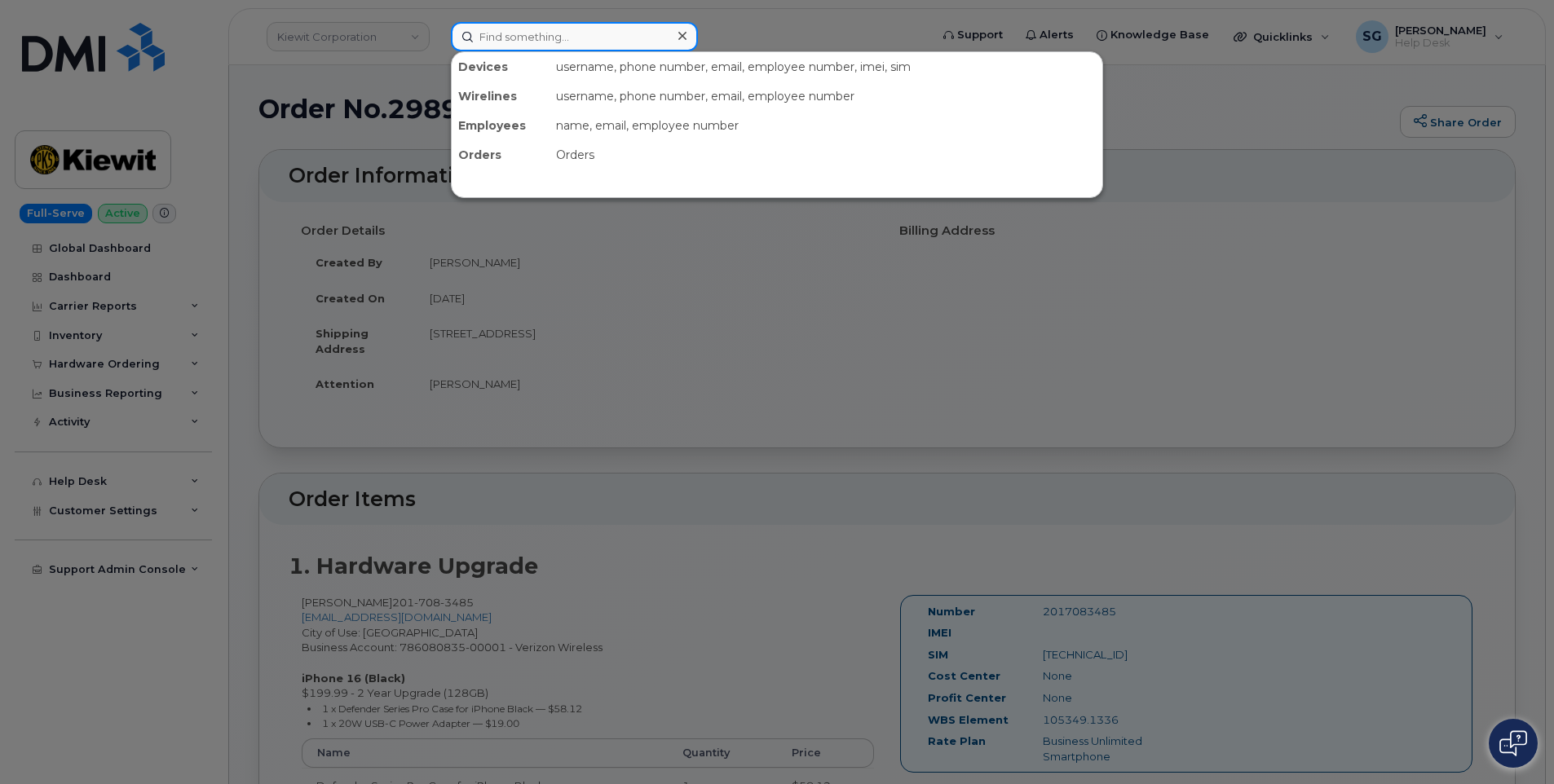
click at [607, 41] on input at bounding box center [574, 36] width 247 height 29
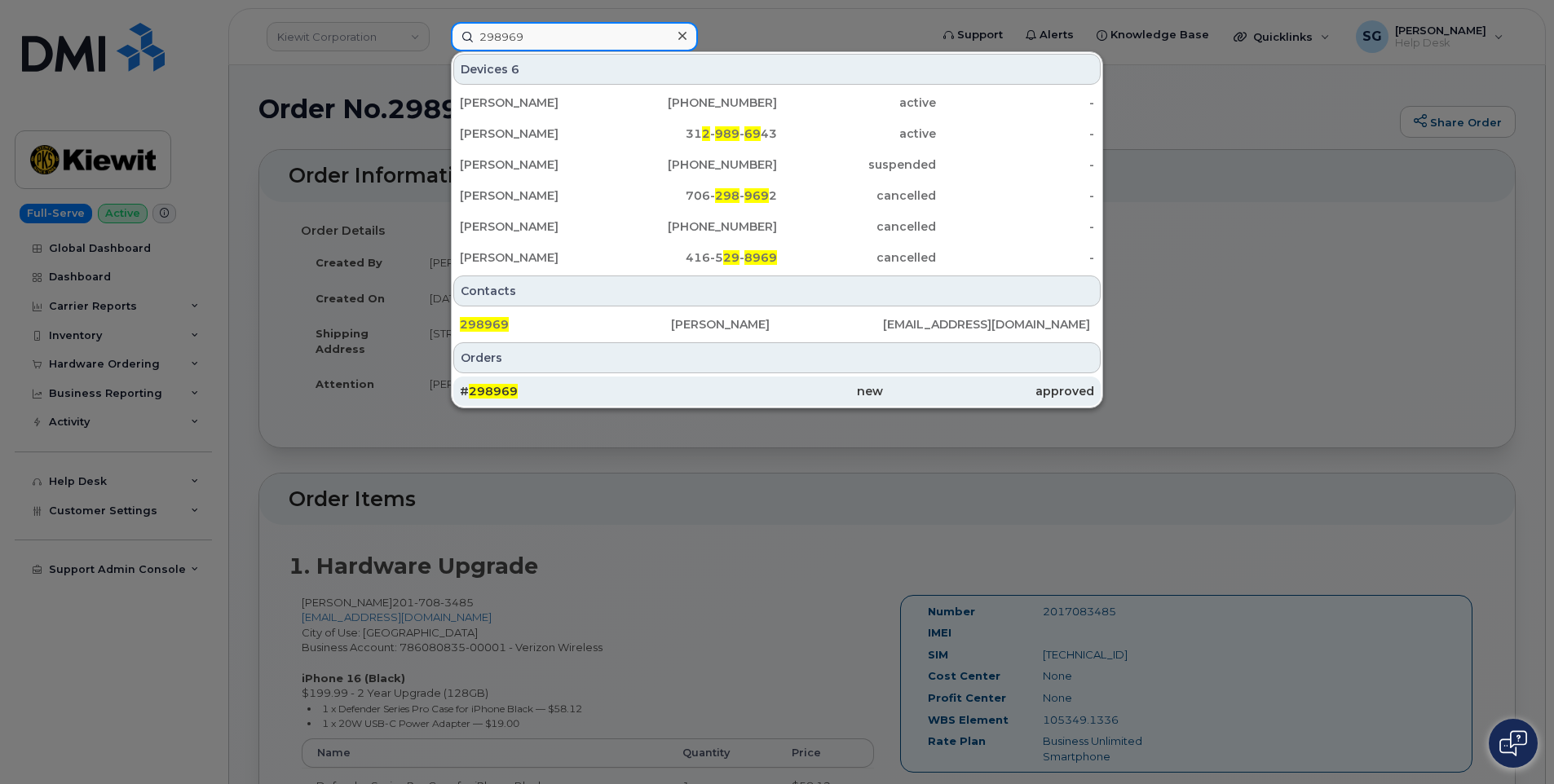
type input "298969"
click at [646, 386] on div "# 298969" at bounding box center [565, 391] width 211 height 17
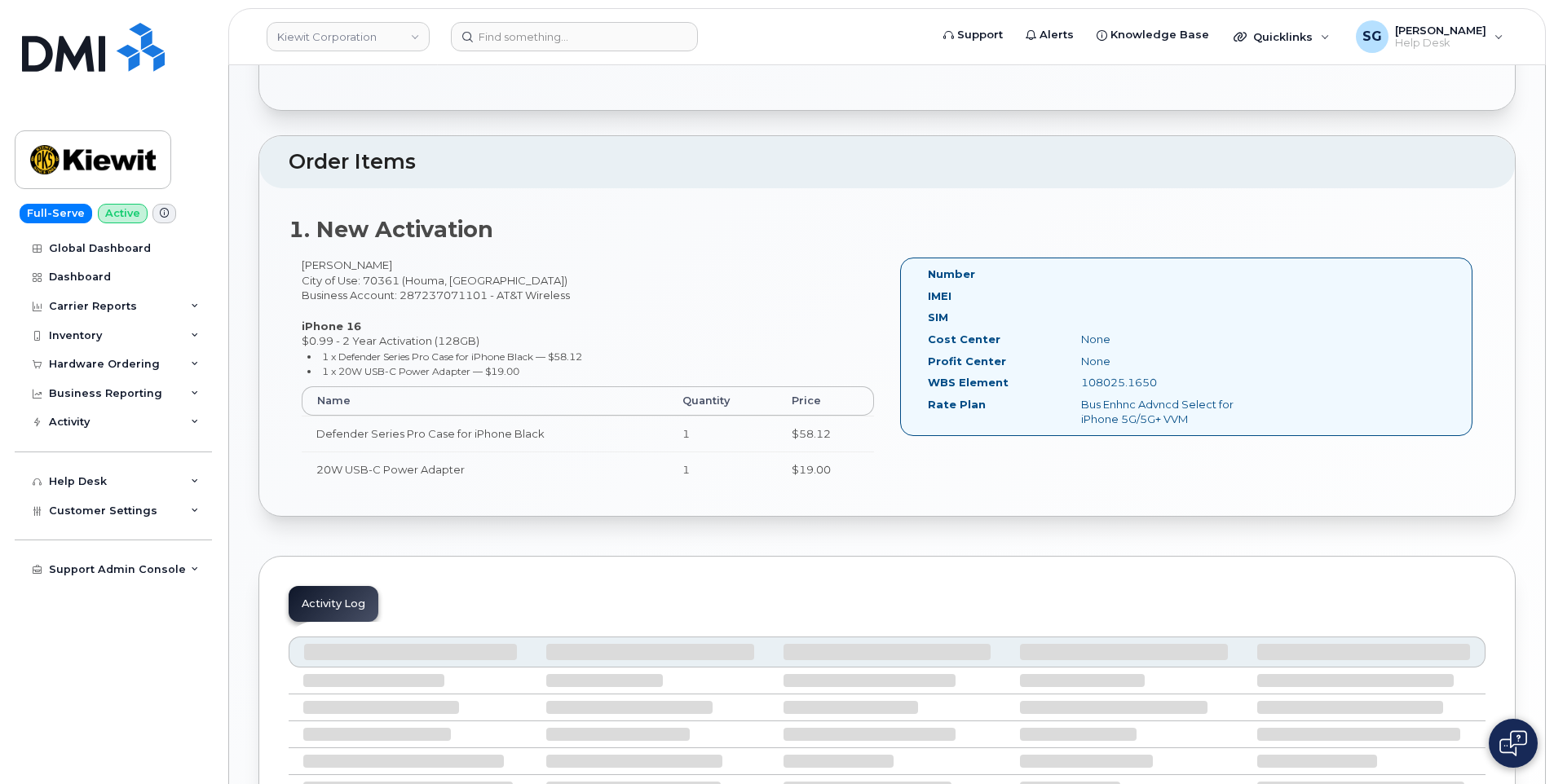
scroll to position [408, 0]
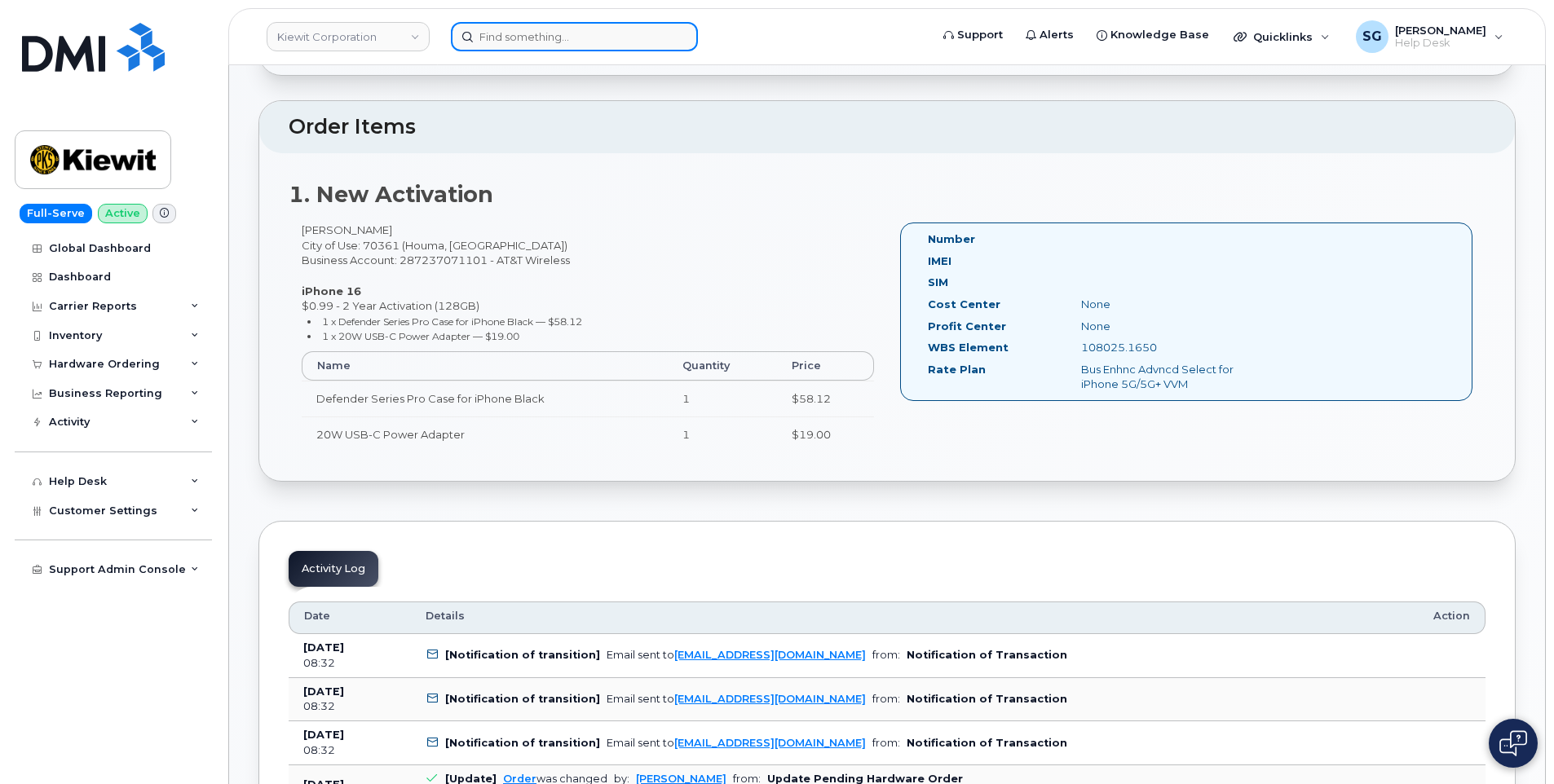
click at [636, 32] on input at bounding box center [574, 36] width 247 height 29
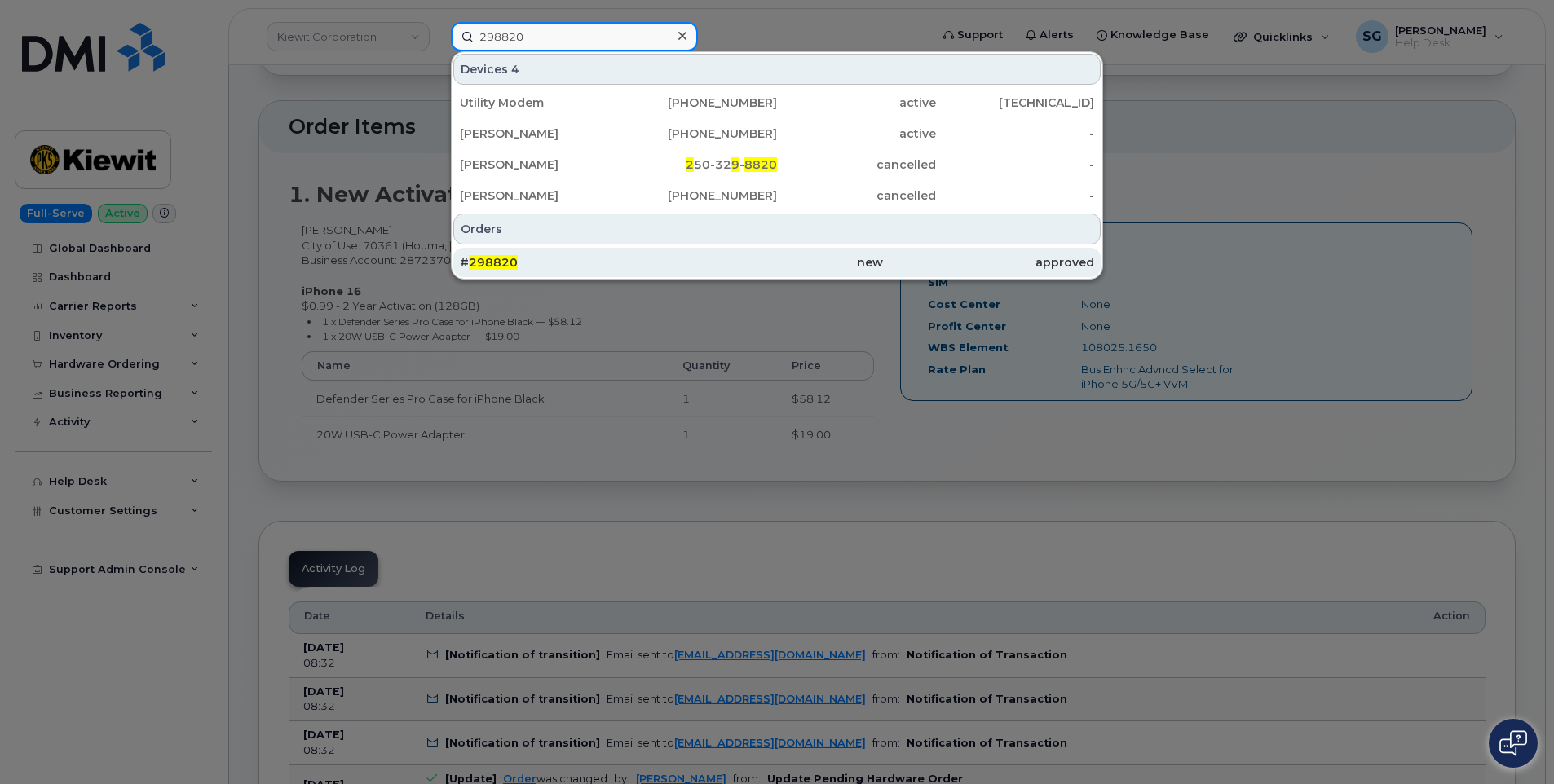
type input "298820"
click at [664, 257] on div "# 298820" at bounding box center [565, 263] width 211 height 17
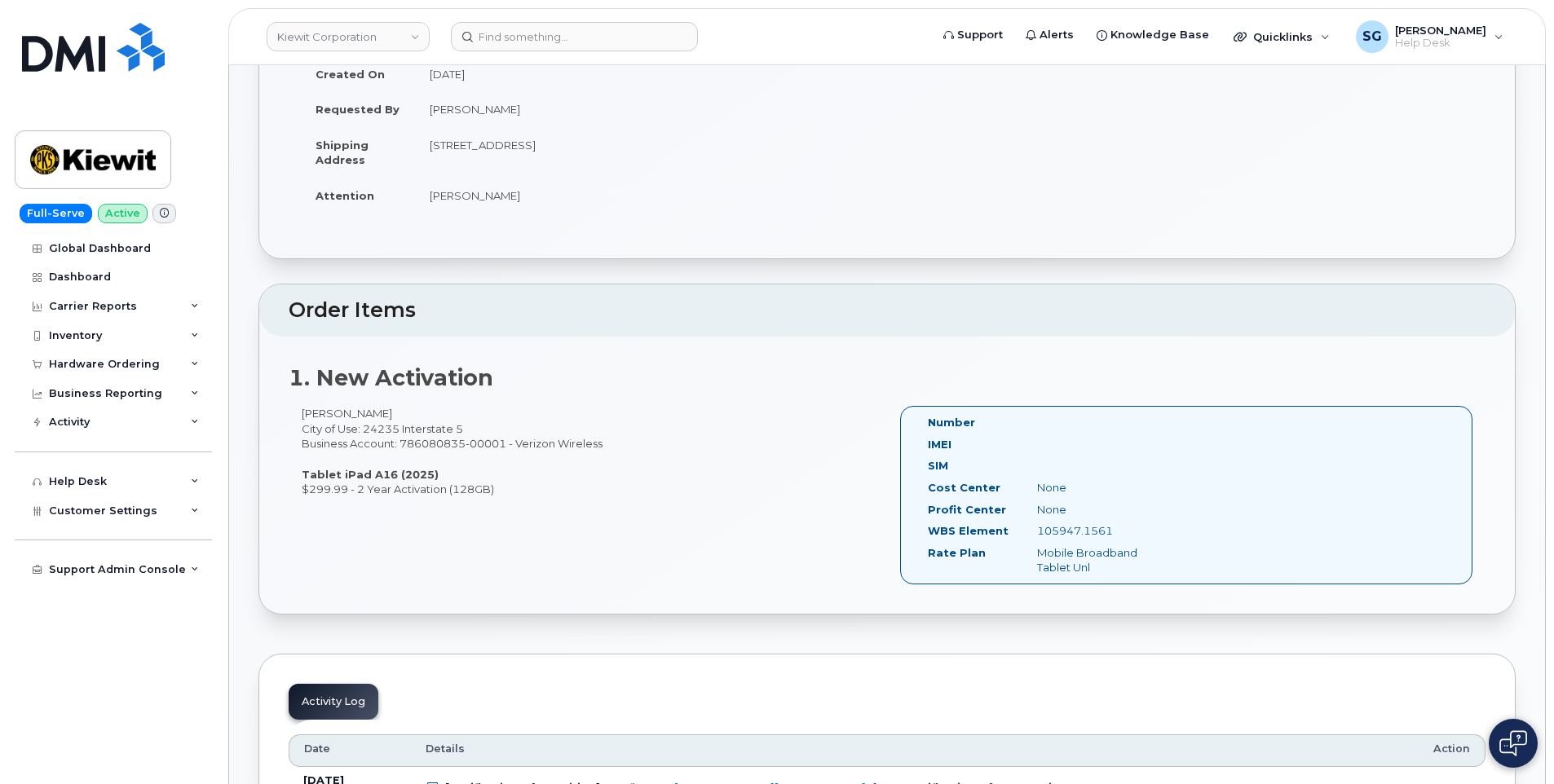
scroll to position [244, 0]
